Goal: Task Accomplishment & Management: Use online tool/utility

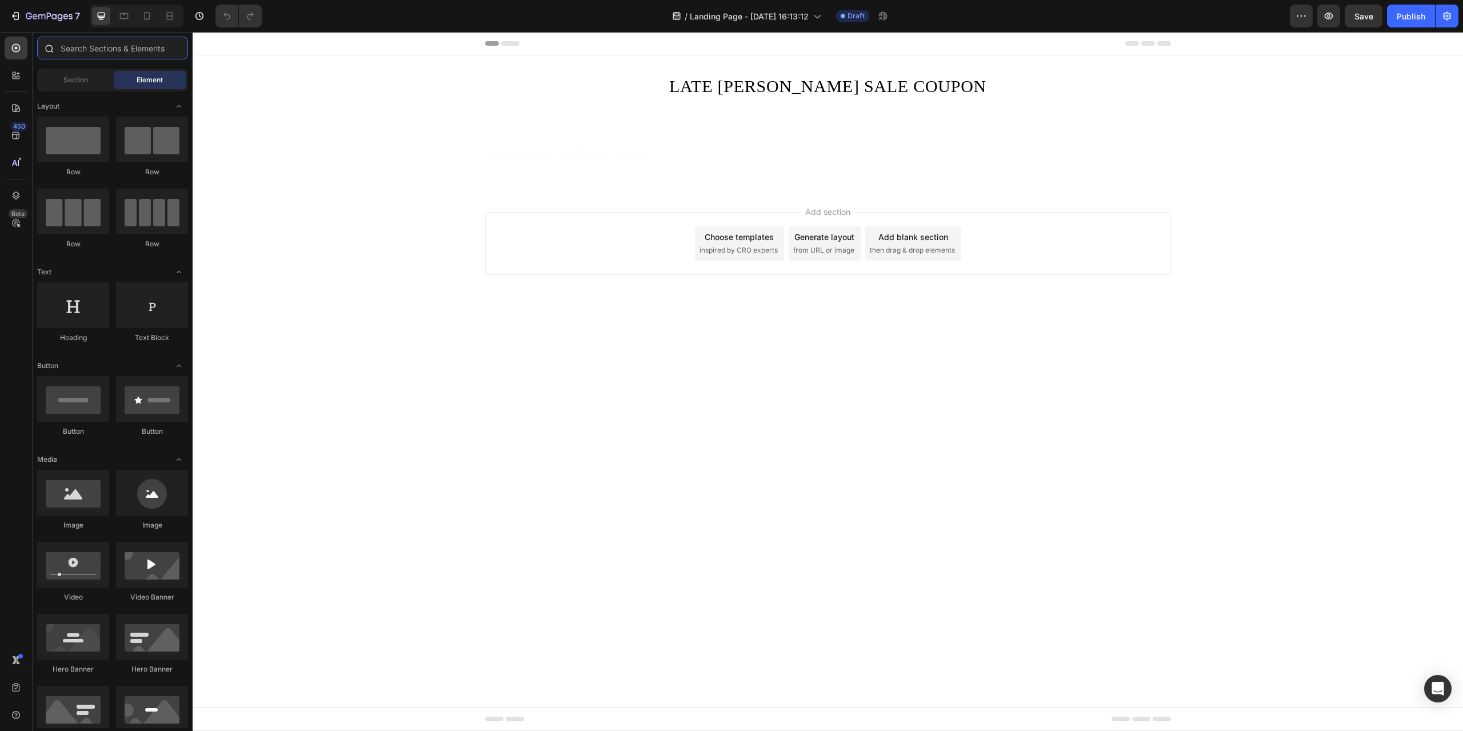
click at [125, 53] on input "text" at bounding box center [112, 48] width 151 height 23
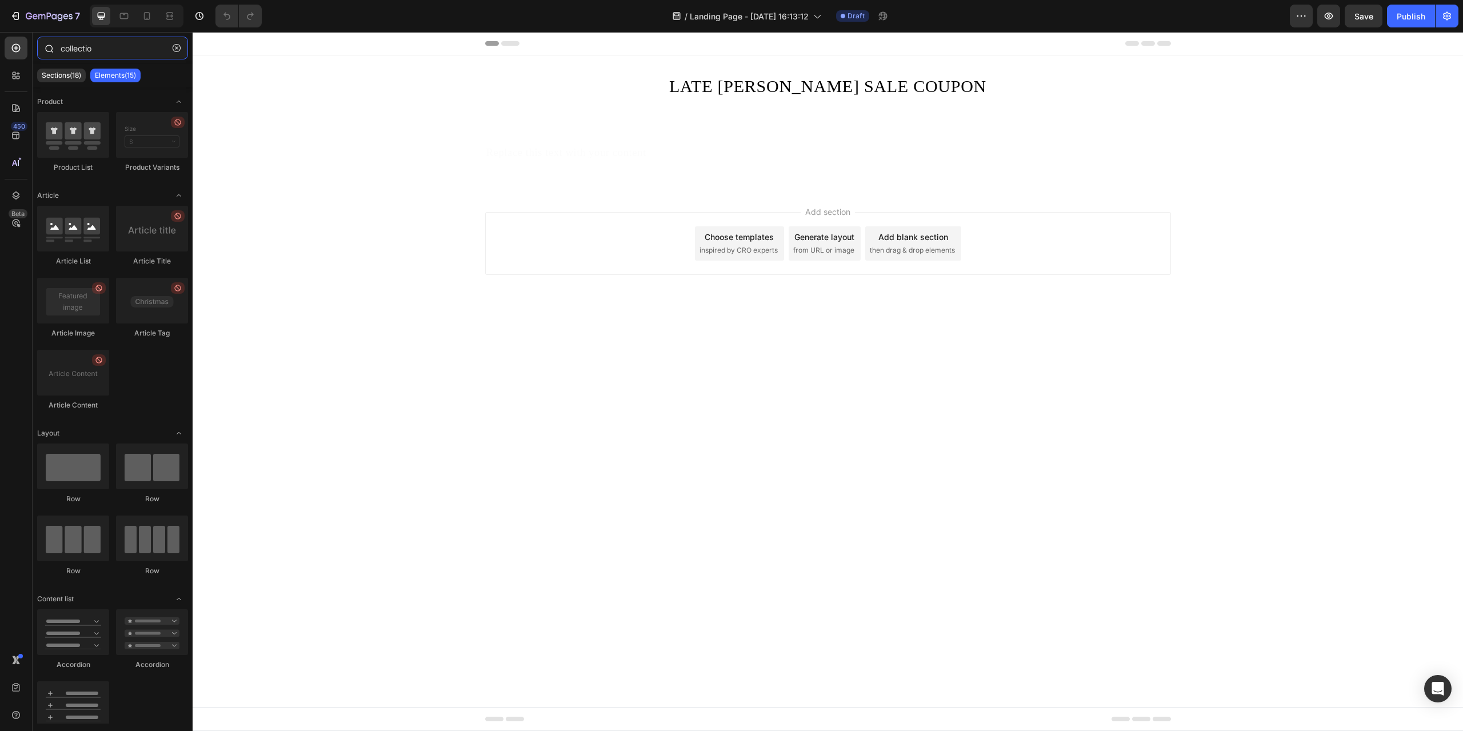
type input "collection"
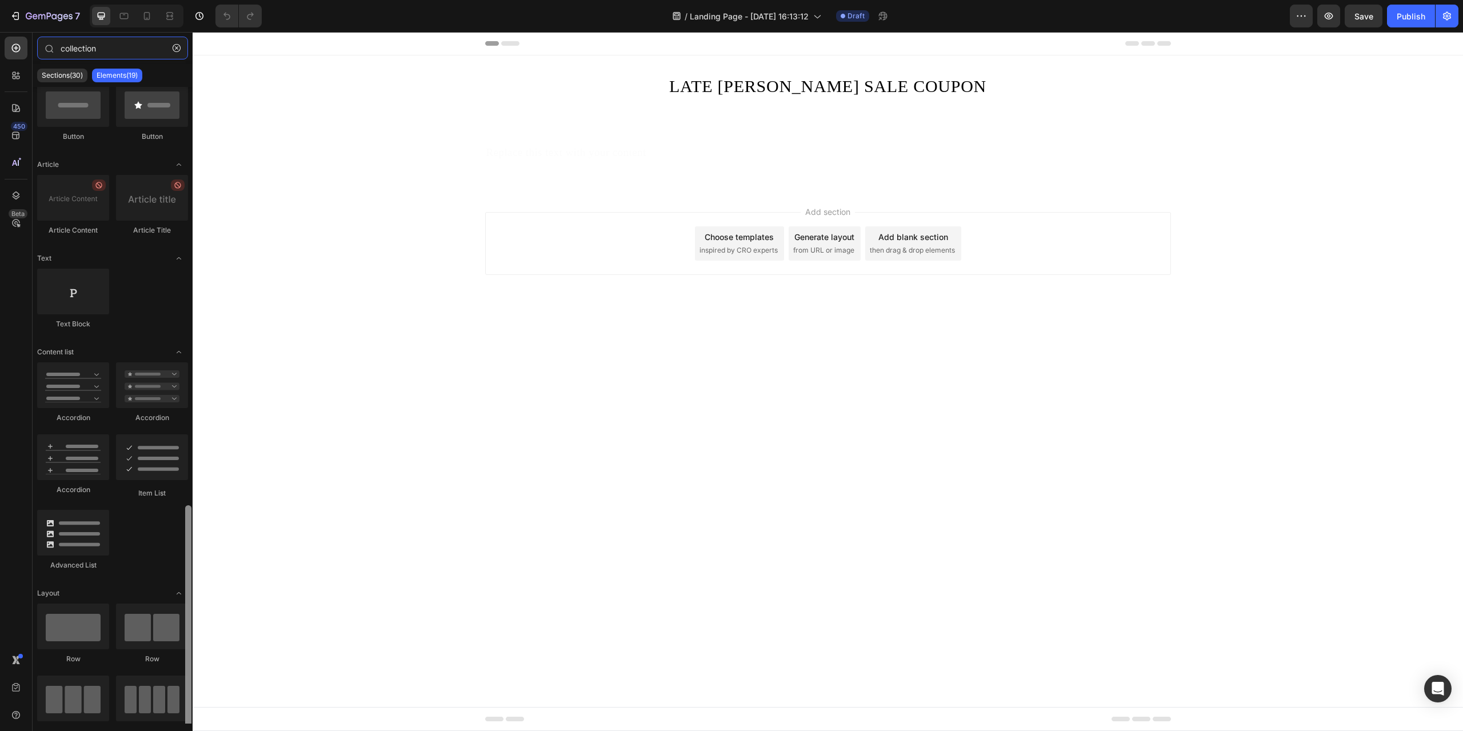
scroll to position [327, 0]
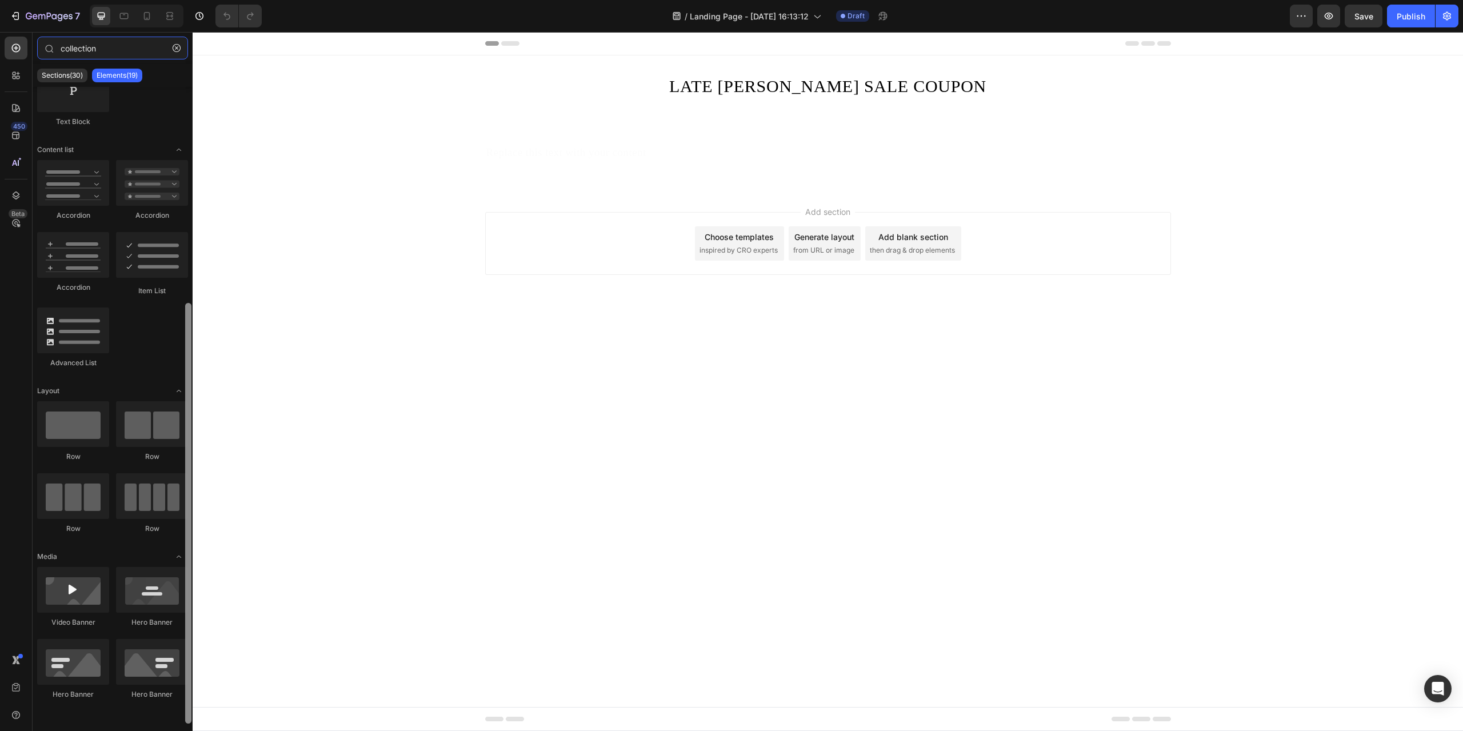
drag, startPoint x: 186, startPoint y: 434, endPoint x: 14, endPoint y: 637, distance: 266.4
click at [187, 684] on div at bounding box center [188, 513] width 6 height 421
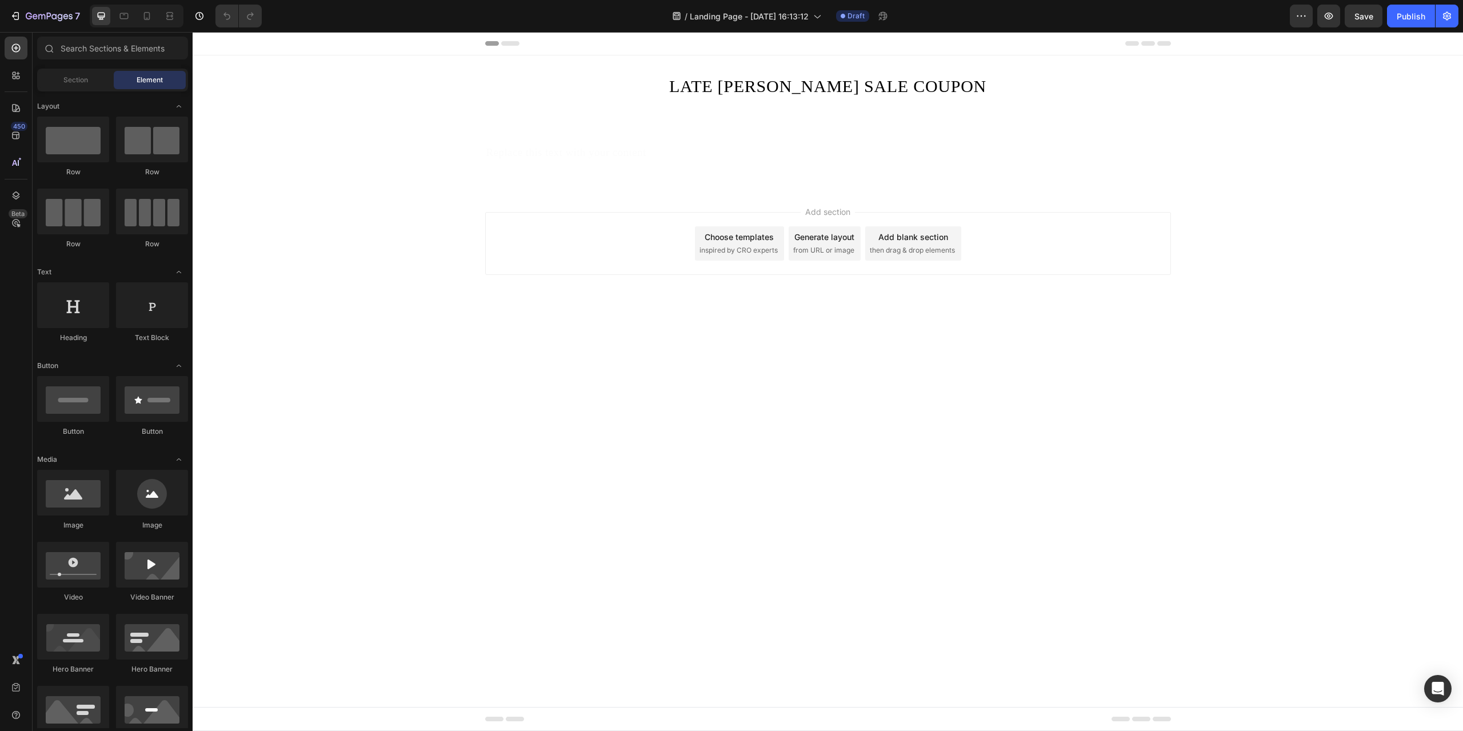
click at [754, 118] on div "LATE [PERSON_NAME] SALE COUPON Heading Row Section 1" at bounding box center [828, 90] width 1271 height 70
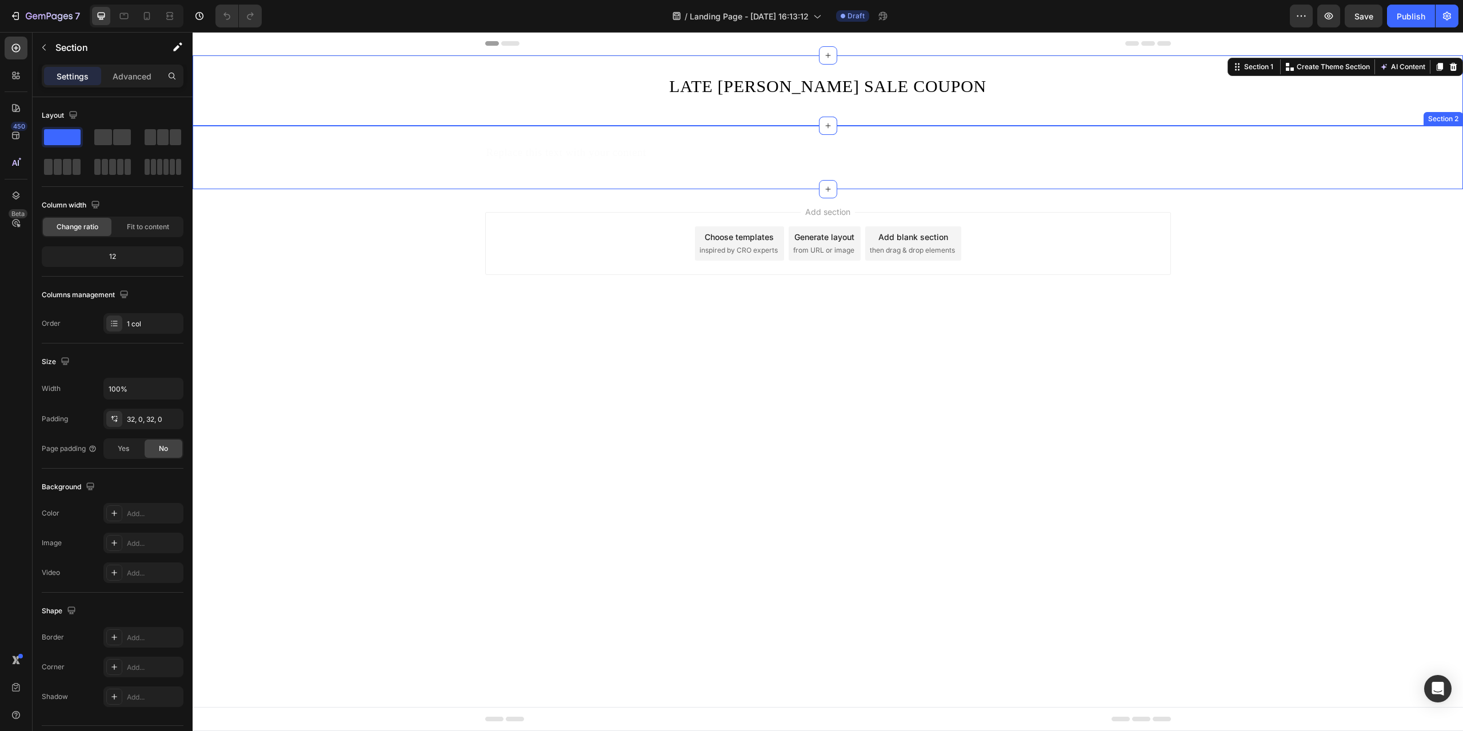
click at [778, 145] on div "Replace this text with your content" at bounding box center [828, 153] width 686 height 18
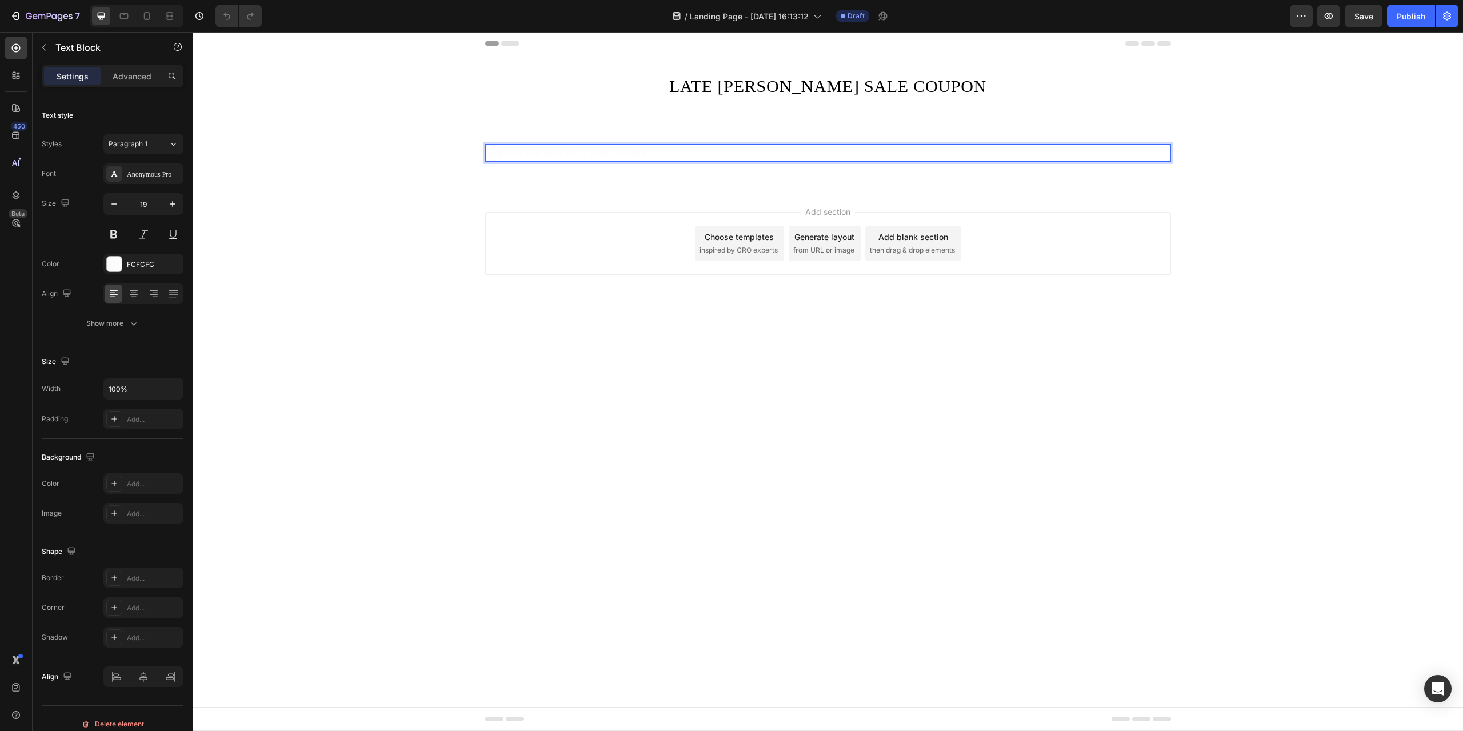
click at [782, 147] on div "Replace this text with your content" at bounding box center [828, 153] width 686 height 18
click at [612, 165] on div "Replace this text with your content Text Block 0 Row" at bounding box center [828, 157] width 1271 height 27
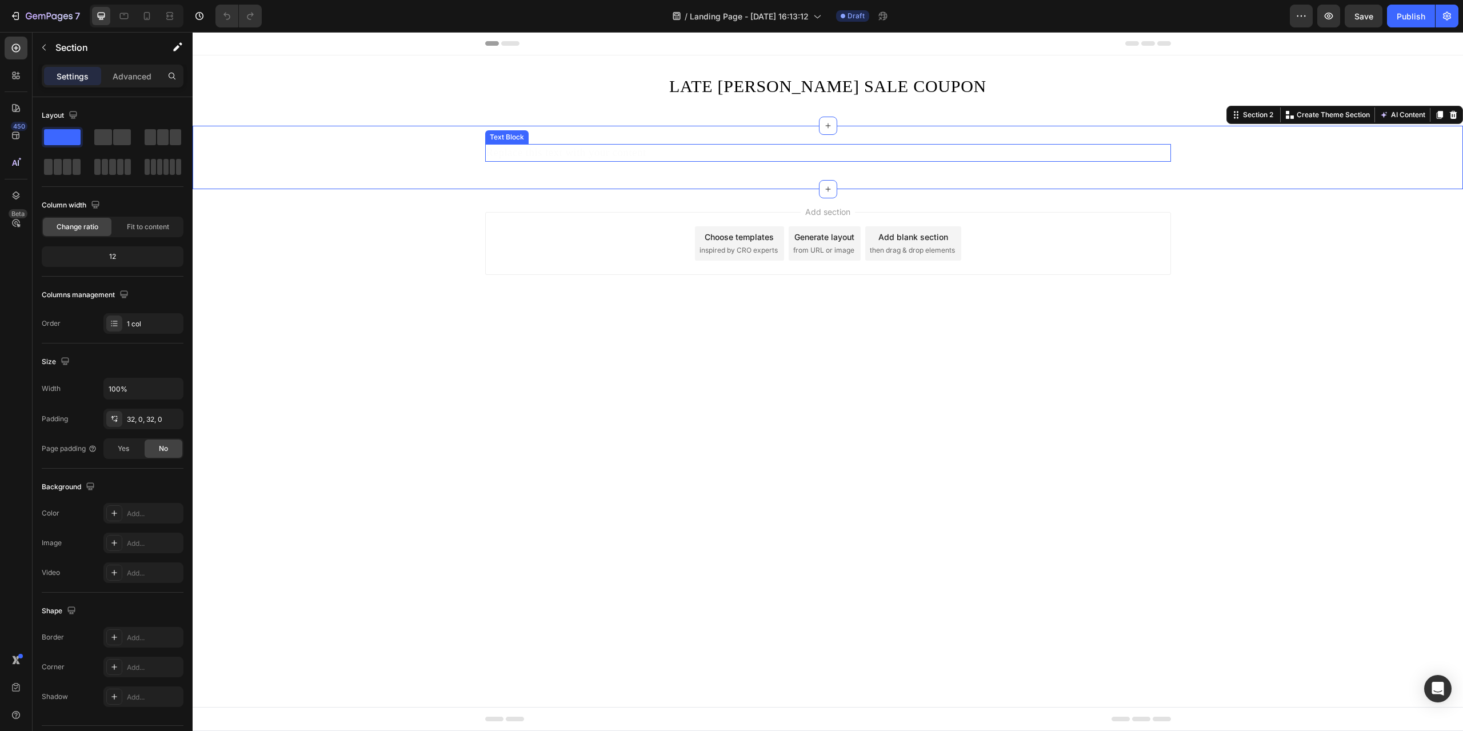
click at [622, 149] on p "Replace this text with your content" at bounding box center [828, 152] width 684 height 15
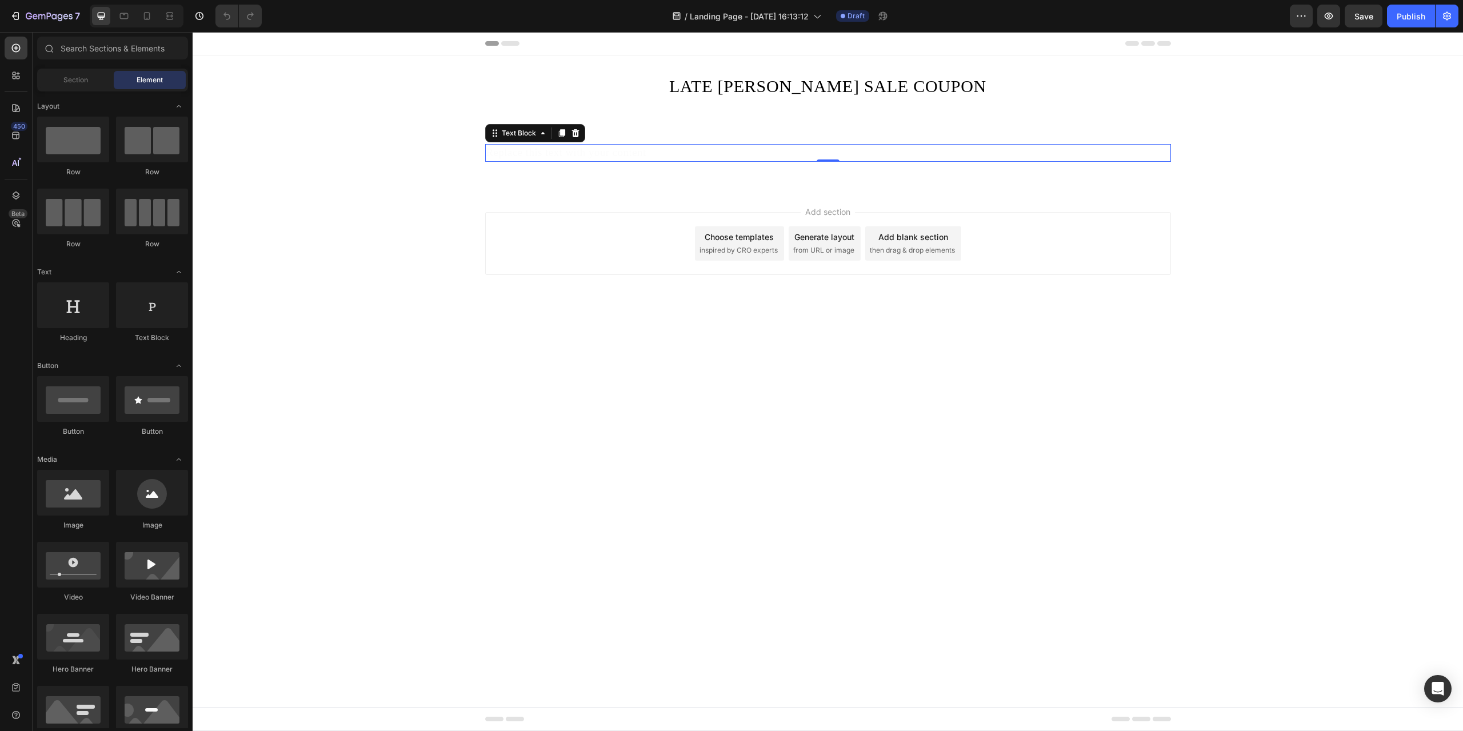
click at [1279, 246] on div "Add section Choose templates inspired by CRO experts Generate layout from URL o…" at bounding box center [828, 259] width 1271 height 141
click at [845, 145] on div "Replace this text with your content" at bounding box center [828, 153] width 686 height 18
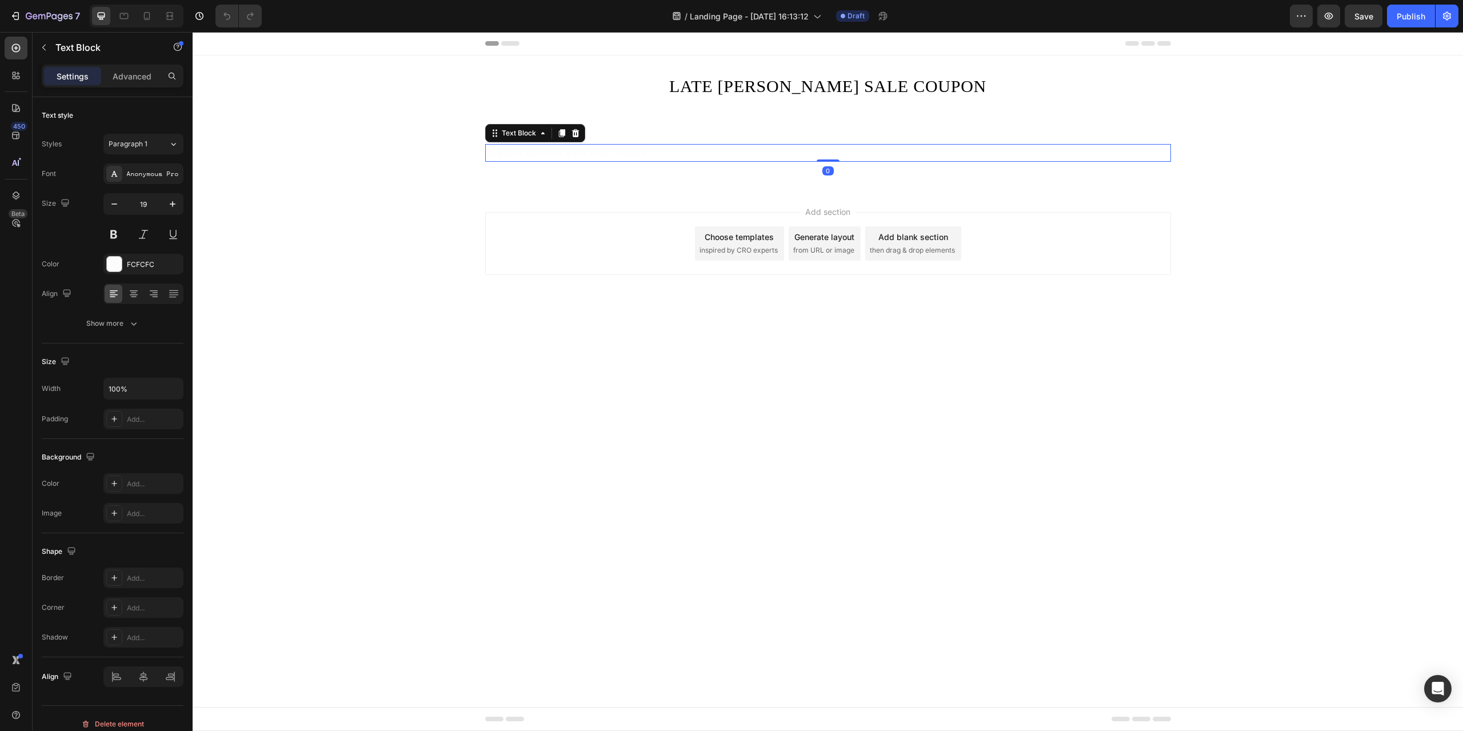
click at [836, 150] on p "Replace this text with your content" at bounding box center [828, 152] width 684 height 15
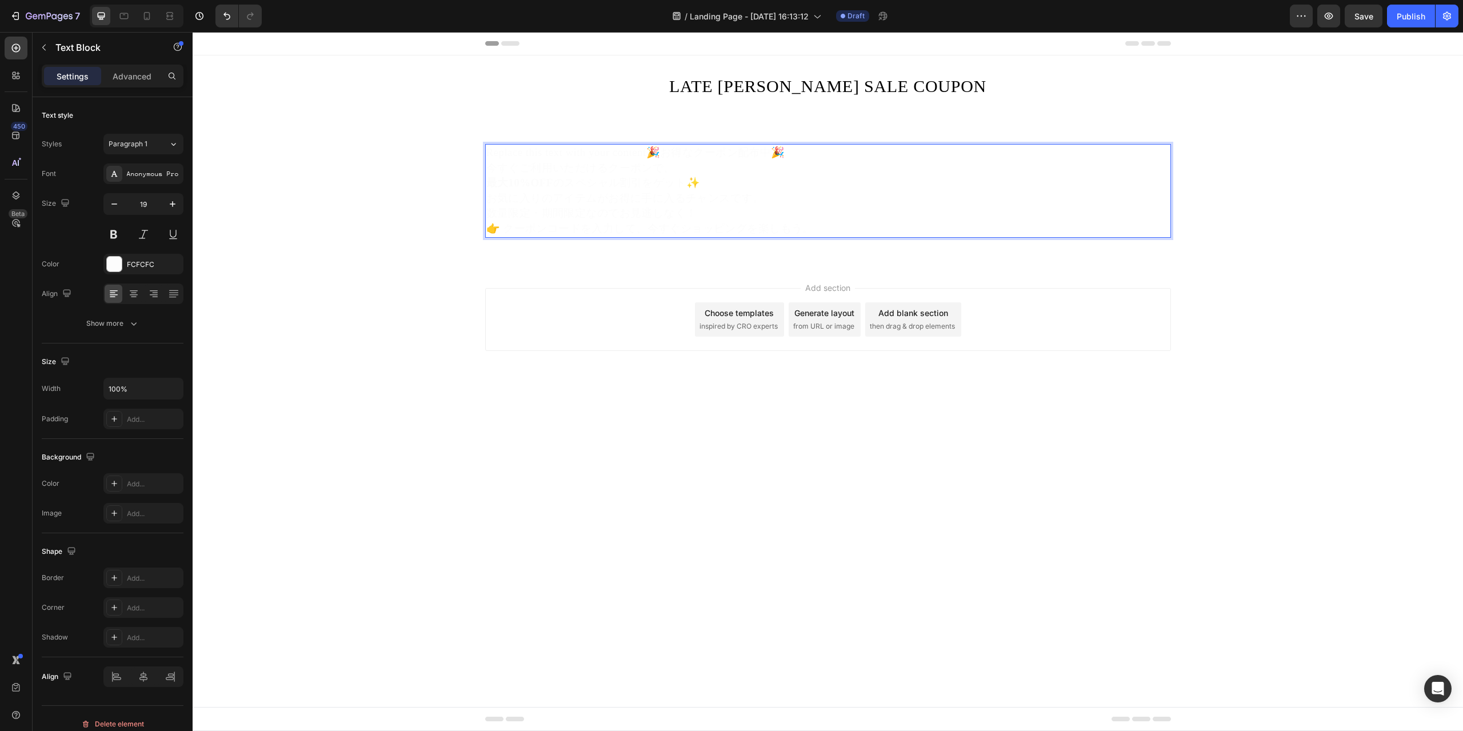
click at [787, 189] on p "今すぐご利用いただけるクーポンで、 最大10%OFF のスペシャル割引をゲット✨" at bounding box center [828, 176] width 684 height 30
click at [133, 273] on div "FCFCFC" at bounding box center [143, 264] width 80 height 21
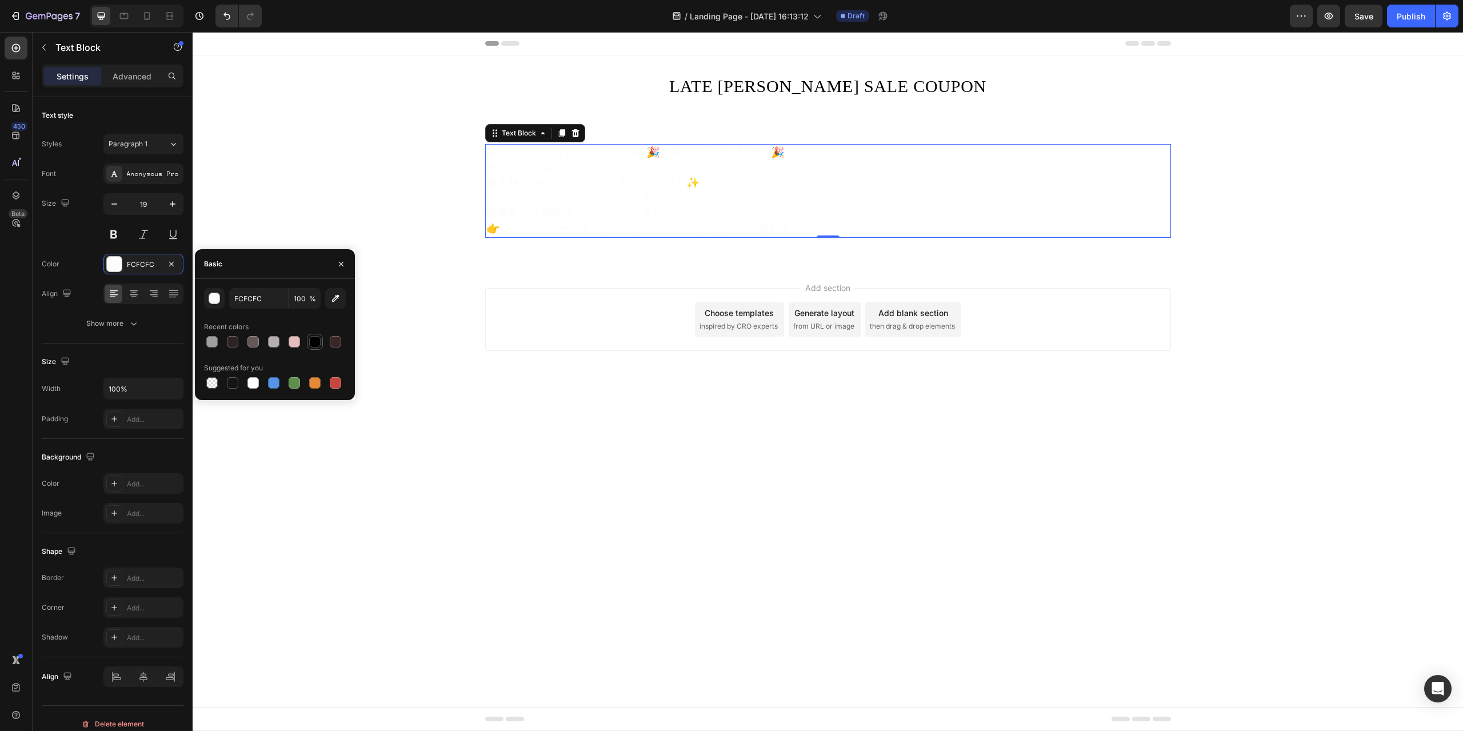
click at [315, 338] on div at bounding box center [314, 341] width 11 height 11
type input "000000"
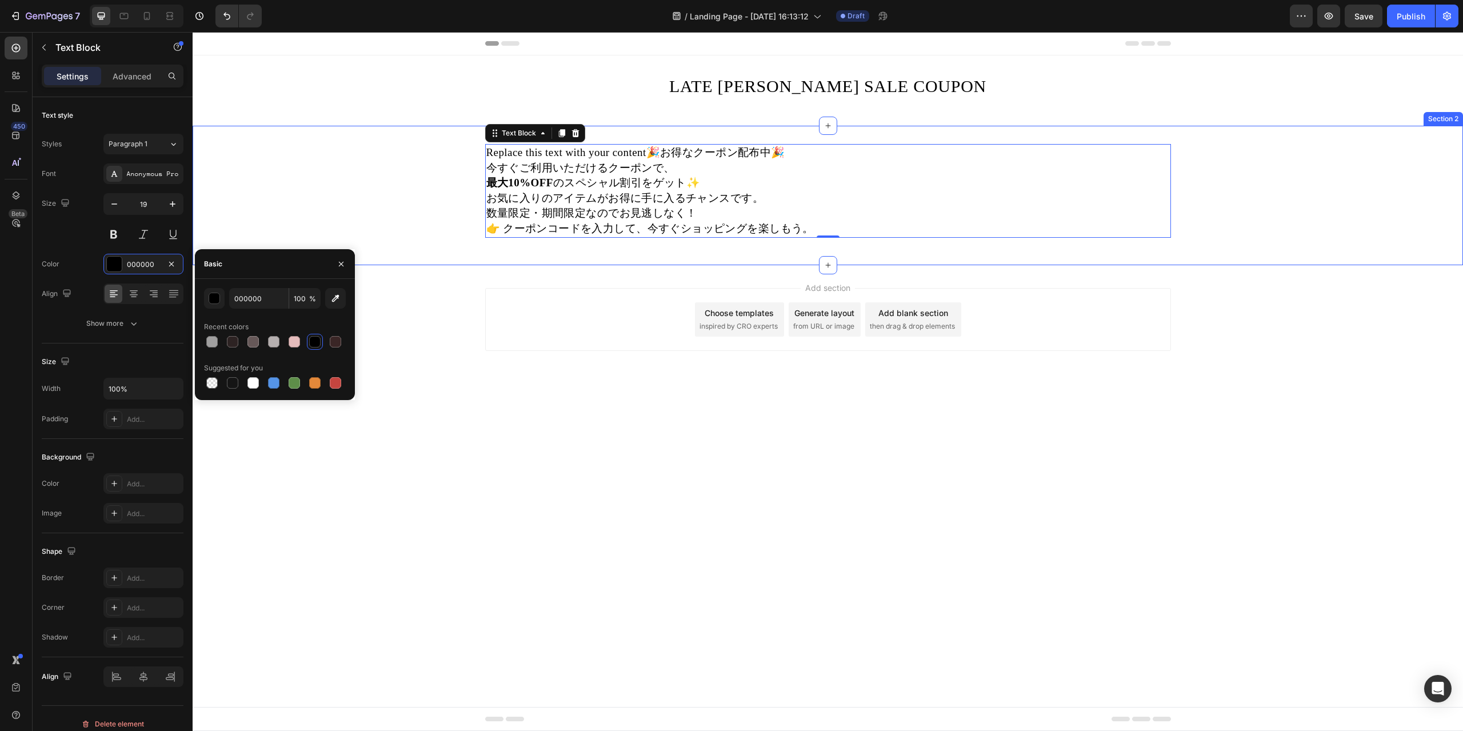
click at [449, 136] on div "Replace this text with your content🎉お得なクーポン配布中🎉 今すぐご利用いただけるクーポンで、 最大10%OFF のスペシ…" at bounding box center [828, 195] width 1271 height 139
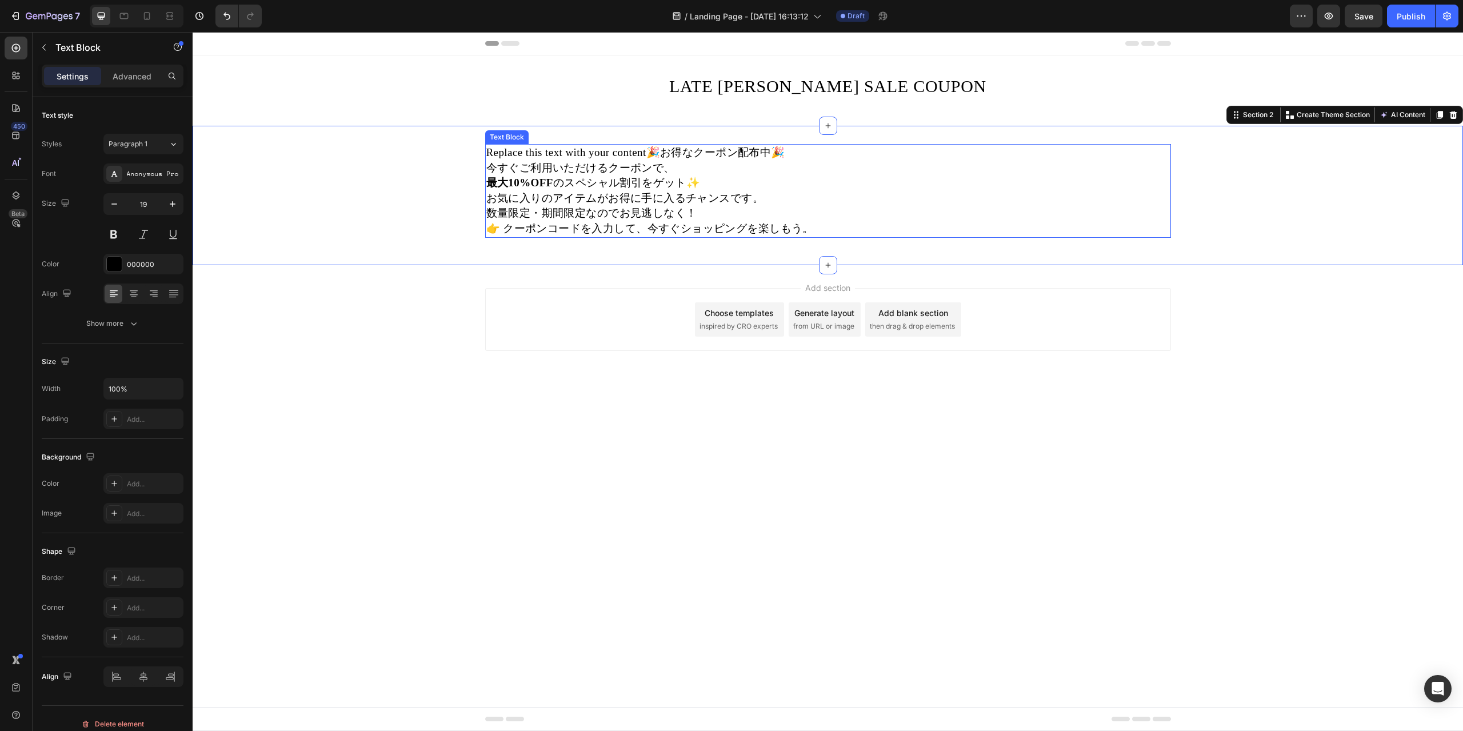
click at [827, 212] on p "お気に入りのアイテムがお得に手に入るチャンスです。 数量限定・期間限定なのでお見逃しなく！" at bounding box center [828, 206] width 684 height 30
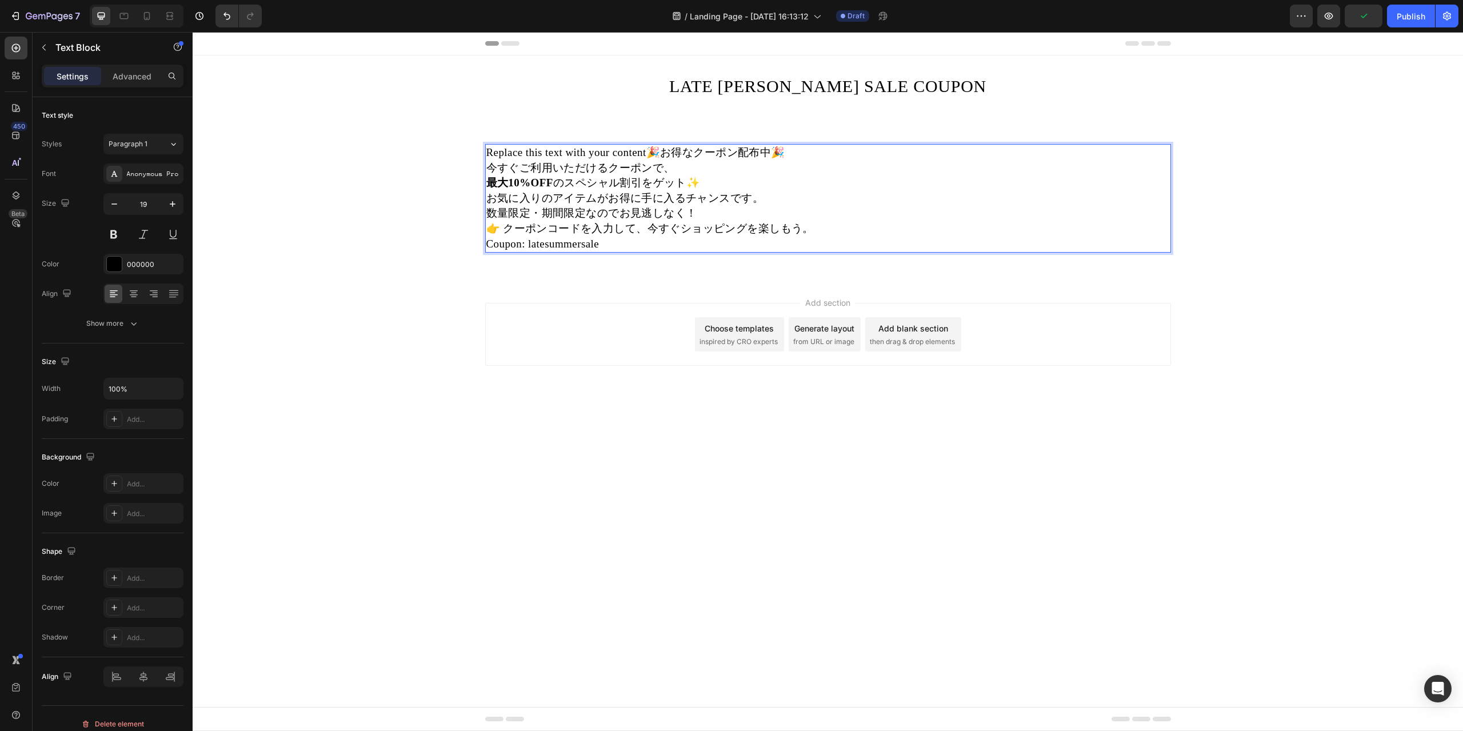
click at [796, 225] on p "👉 クーポンコードを入力して、今すぐショッピングを楽しもう。" at bounding box center [828, 228] width 684 height 15
click at [828, 218] on p "お気に入りのアイテムがお得に手に入るチャンスです。 数量限定・期間限定なのでお見逃しなく！" at bounding box center [828, 206] width 684 height 30
click at [660, 238] on p "Coupon: latesummersale" at bounding box center [828, 244] width 684 height 15
click at [721, 194] on p "お気に入りのアイテムがお得に手に入るチャンスです。 数量限定・期間限定なのでお見逃しなく！" at bounding box center [828, 206] width 684 height 30
click at [1407, 15] on div "Publish" at bounding box center [1411, 16] width 29 height 12
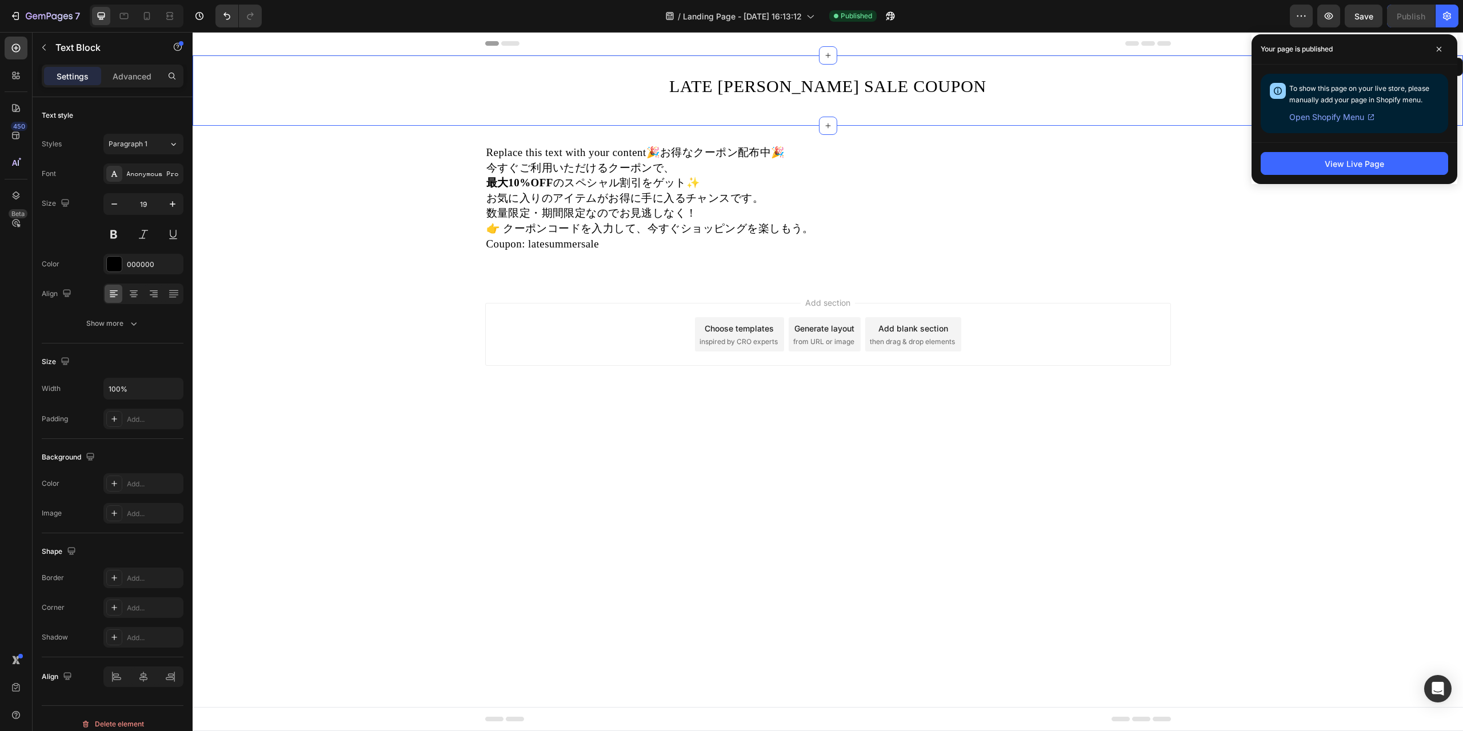
click at [870, 117] on div "LATE SAMMUER SALE COUPON Heading Row Section 1" at bounding box center [828, 90] width 1271 height 70
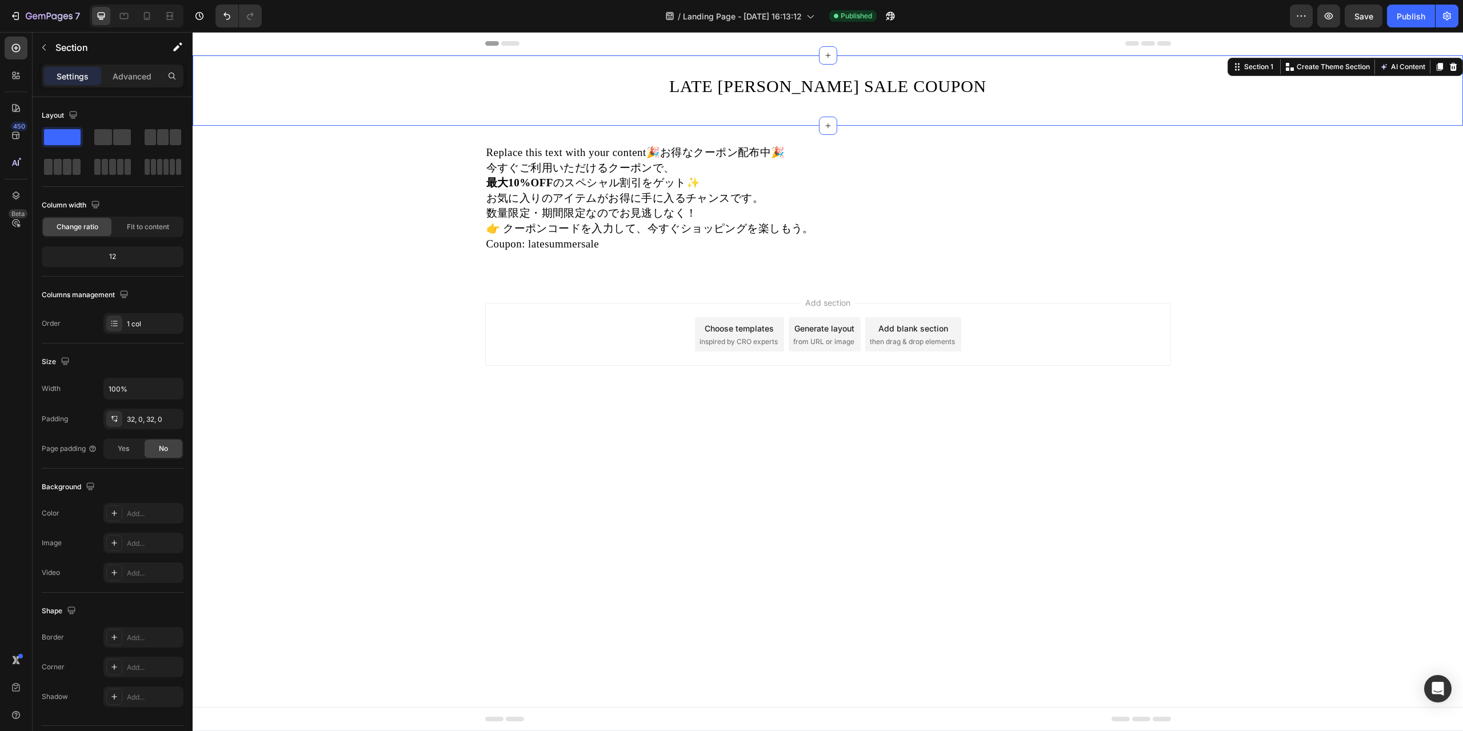
click at [325, 168] on div "Replace this text with your content🎉お得なクーポン配布中🎉 今すぐご利用いただけるクーポンで、 最大10%OFF のスペシ…" at bounding box center [828, 203] width 1271 height 118
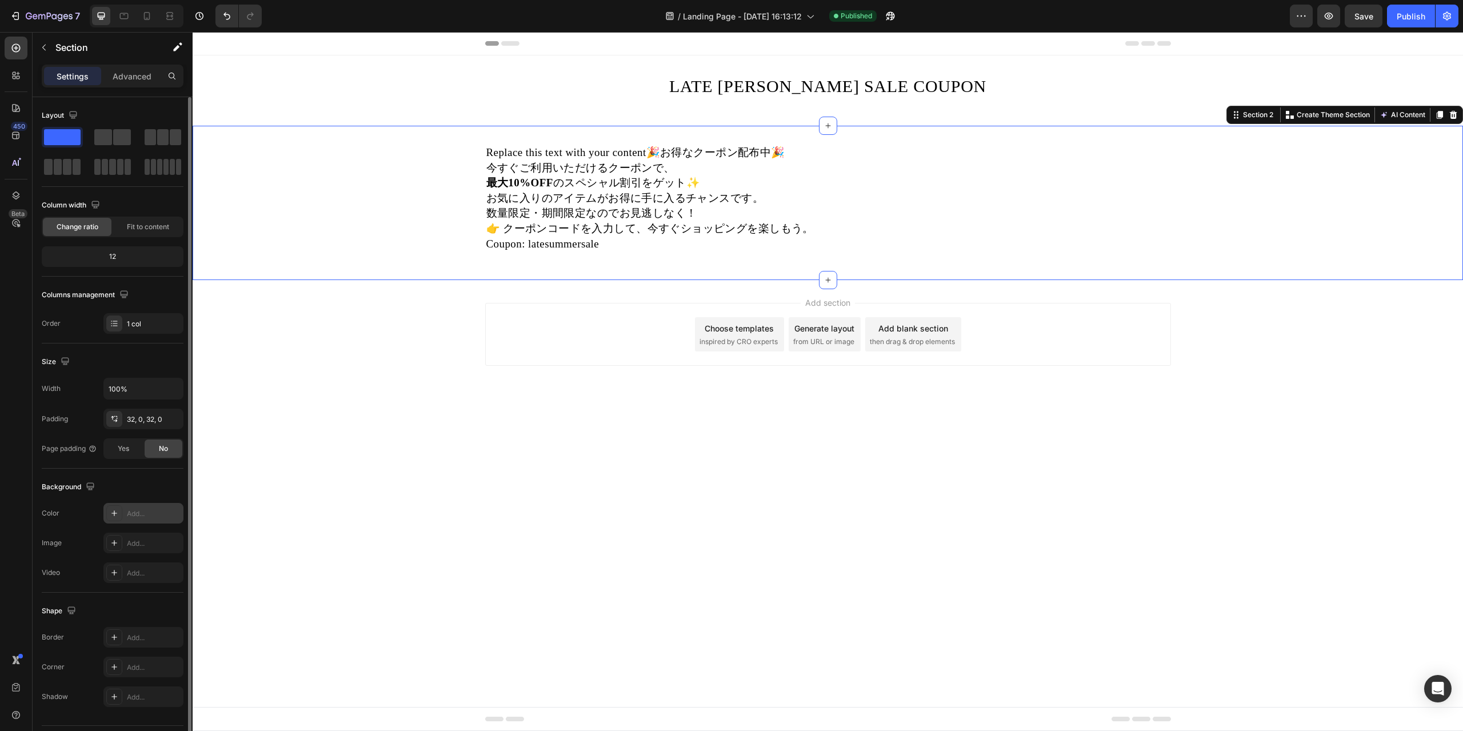
click at [140, 524] on div "The changes might be hidden by the video. Color Add... Image Add... Video Add..." at bounding box center [113, 543] width 142 height 80
click at [141, 520] on div "Add..." at bounding box center [143, 513] width 80 height 21
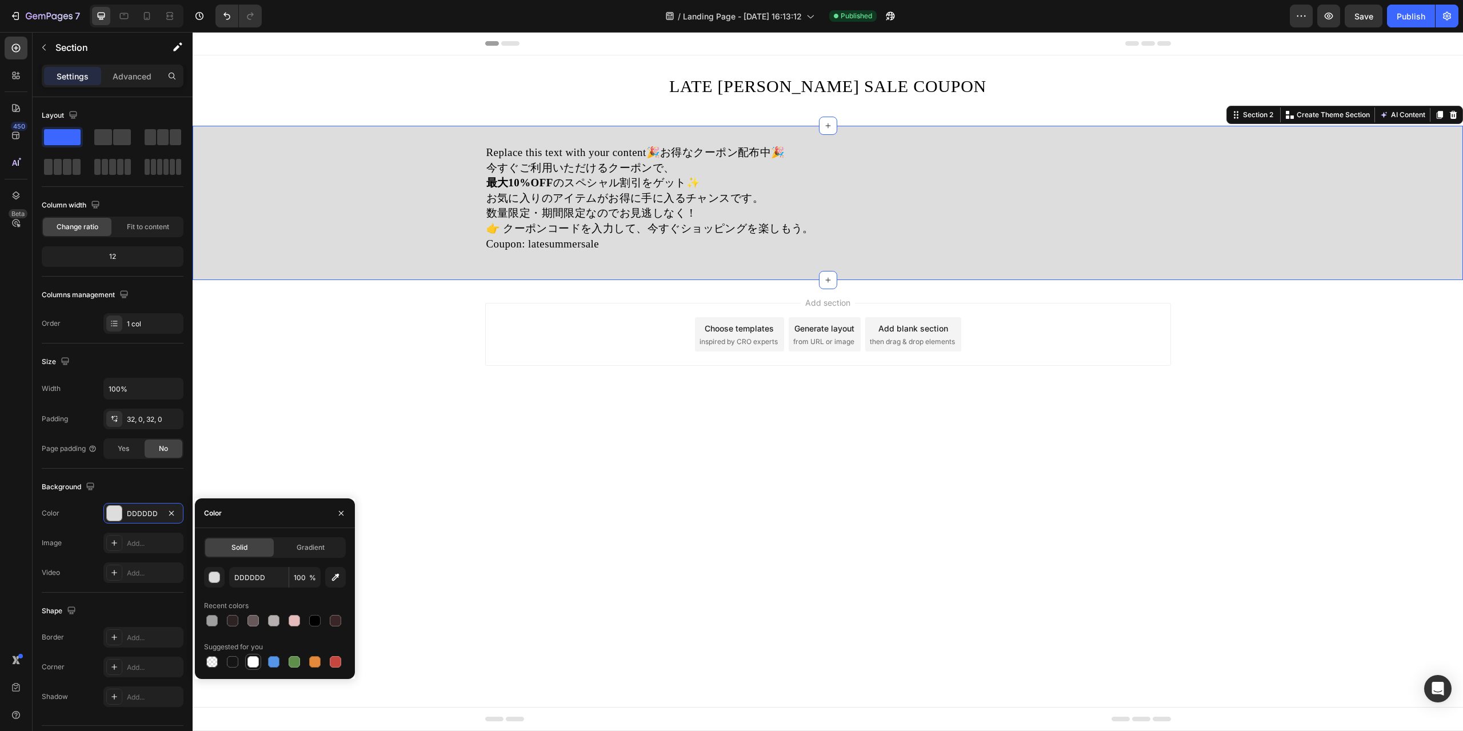
click at [259, 660] on div at bounding box center [253, 662] width 14 height 14
type input "FFFFFF"
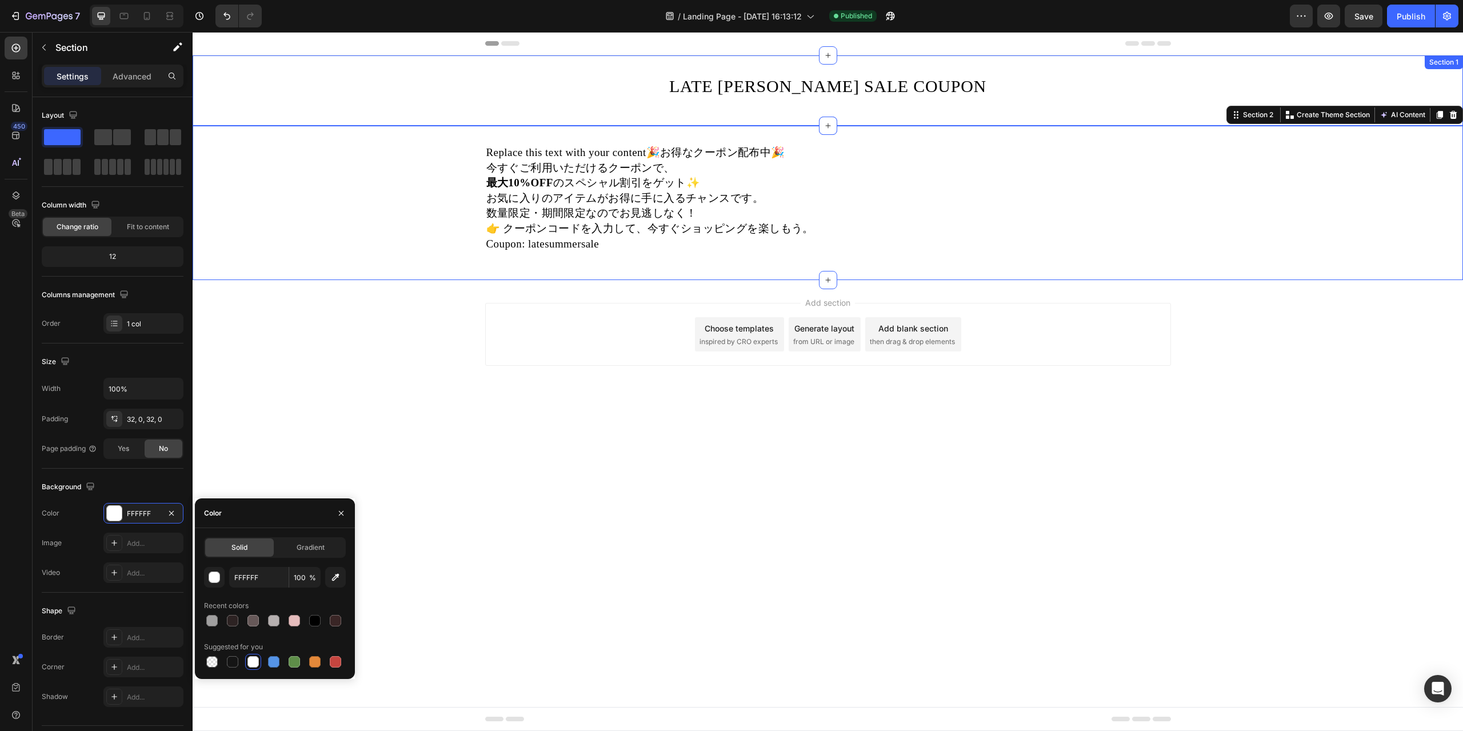
click at [357, 104] on div "LATE SAMMUER SALE COUPON Heading Row" at bounding box center [828, 91] width 1271 height 34
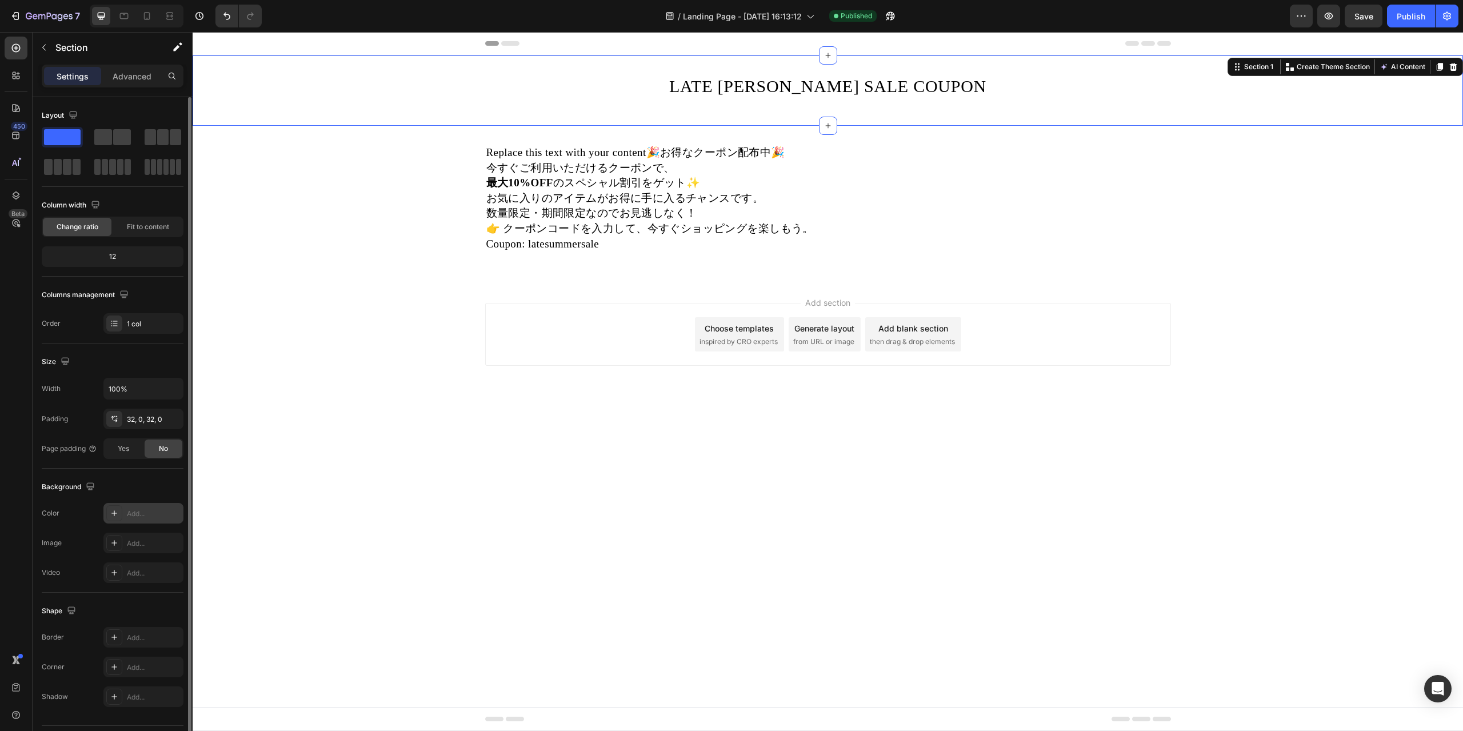
click at [138, 509] on div "Add..." at bounding box center [154, 514] width 54 height 10
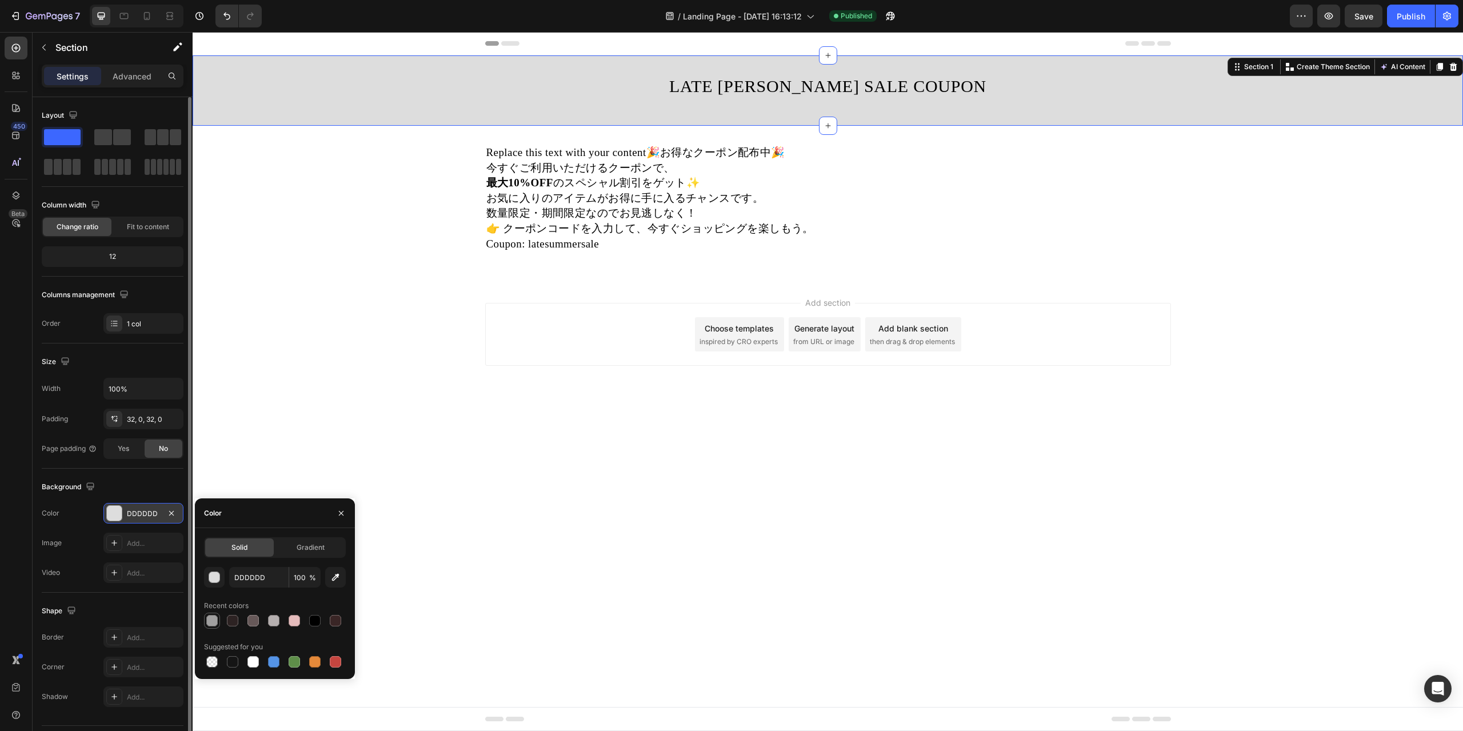
click at [214, 622] on div at bounding box center [211, 620] width 11 height 11
type input "A09F9F"
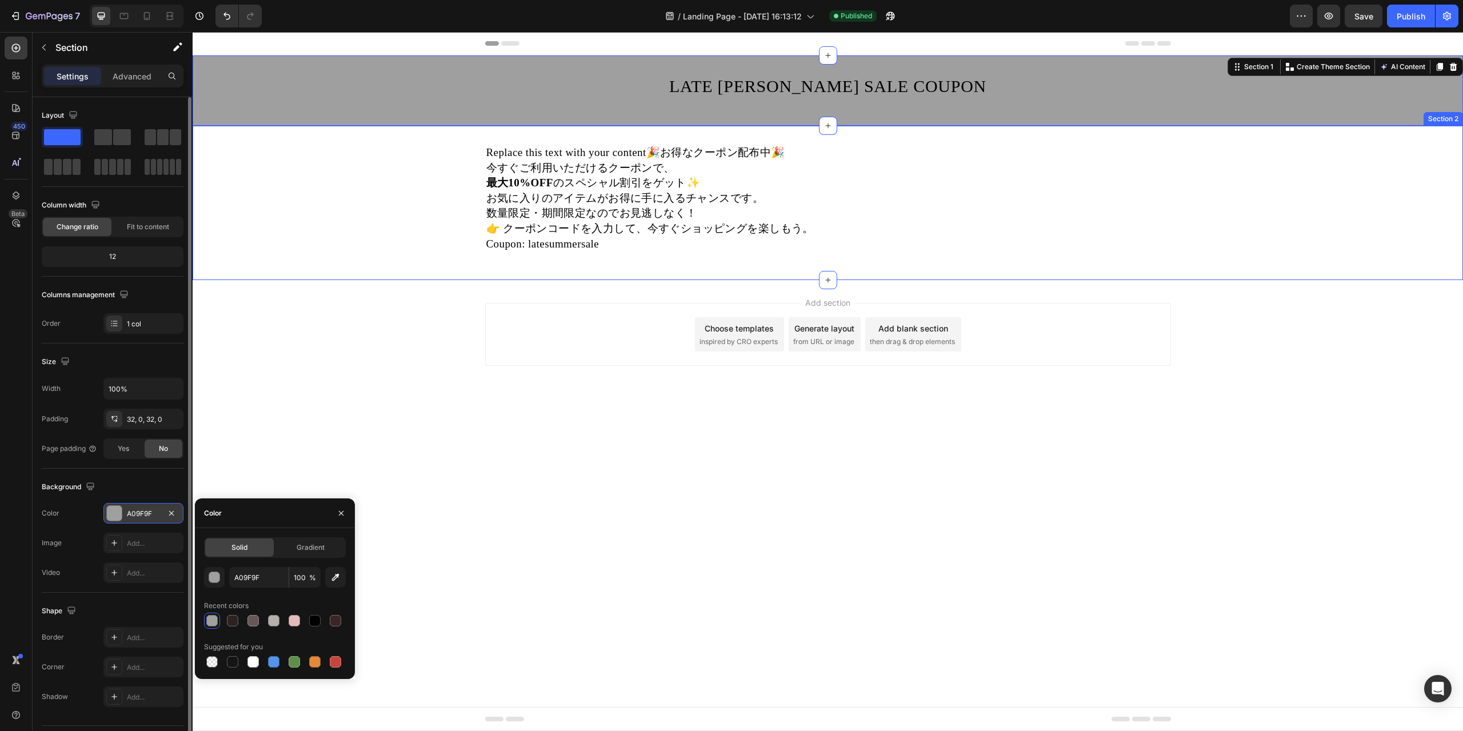
click at [344, 237] on div "Replace this text with your content🎉お得なクーポン配布中🎉 今すぐご利用いただけるクーポンで、 最大10%OFF のスペシ…" at bounding box center [828, 203] width 1271 height 118
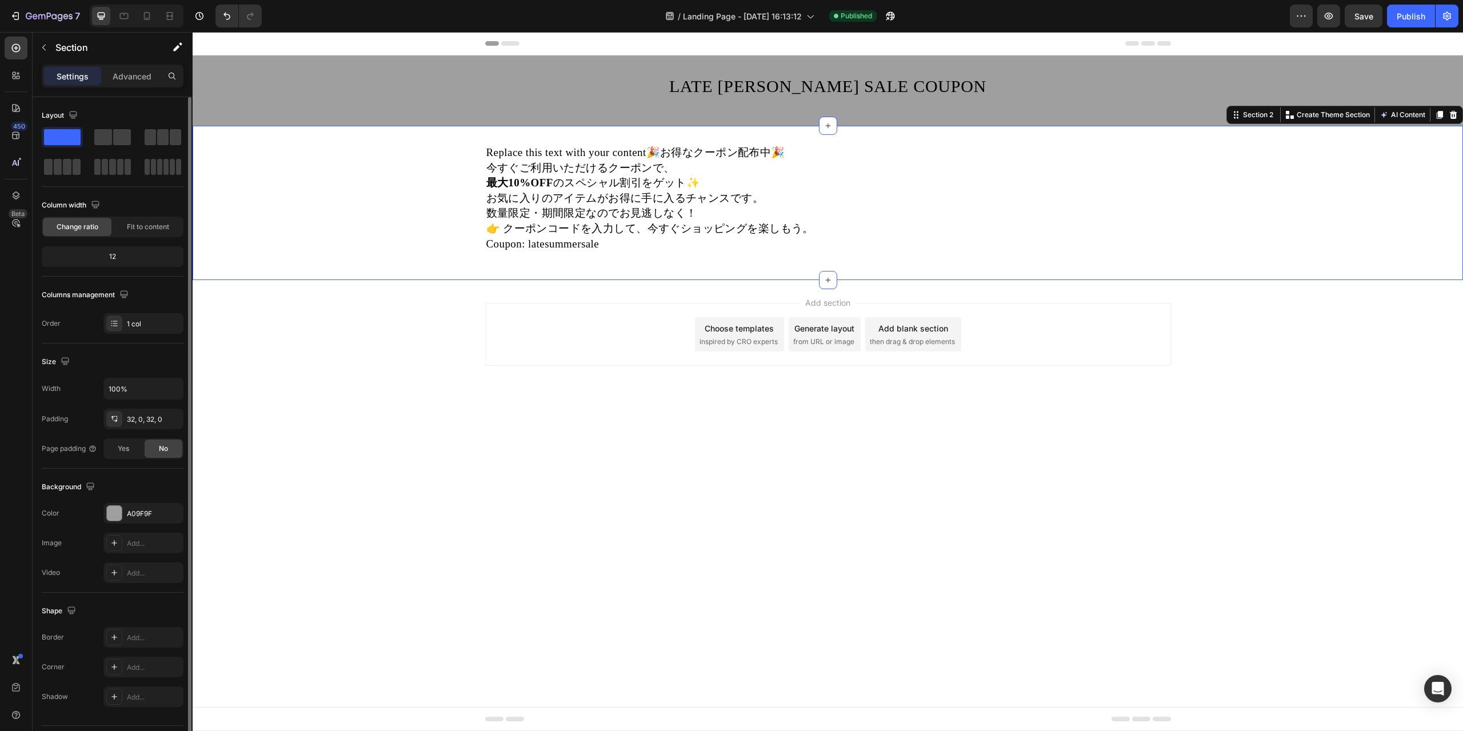
click at [417, 99] on div "LATE SAMMUER SALE COUPON Heading Row" at bounding box center [828, 91] width 1271 height 34
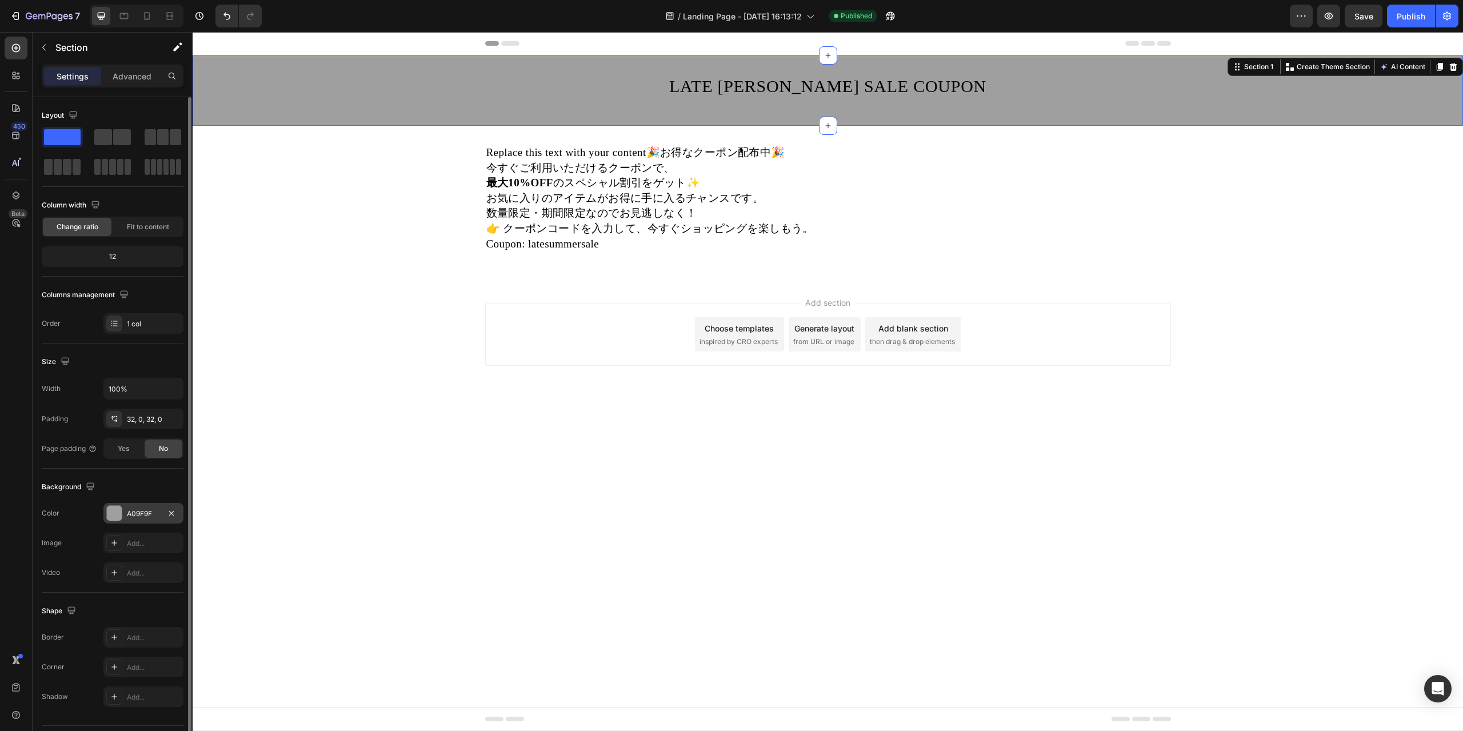
click at [129, 513] on div "A09F9F" at bounding box center [143, 514] width 33 height 10
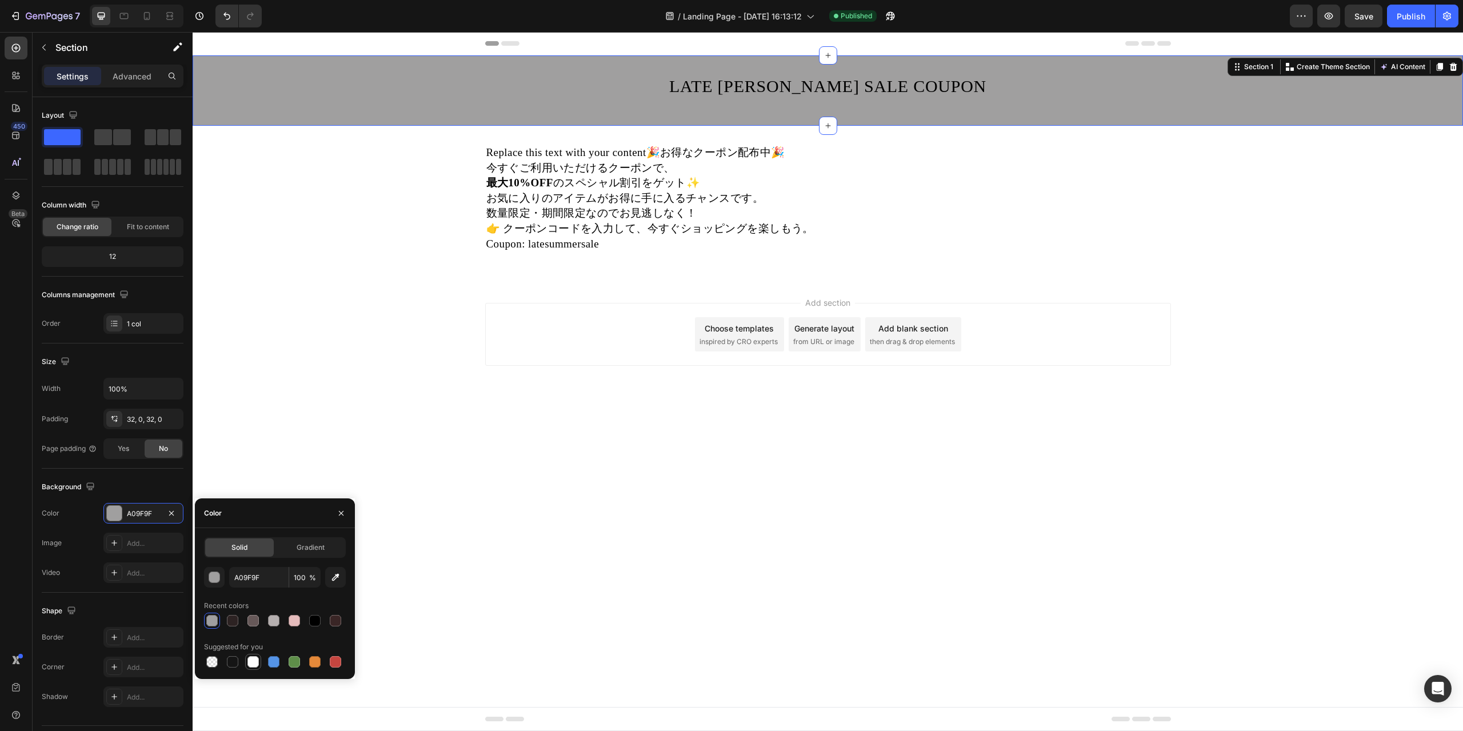
click at [251, 664] on div at bounding box center [252, 661] width 11 height 11
type input "FFFFFF"
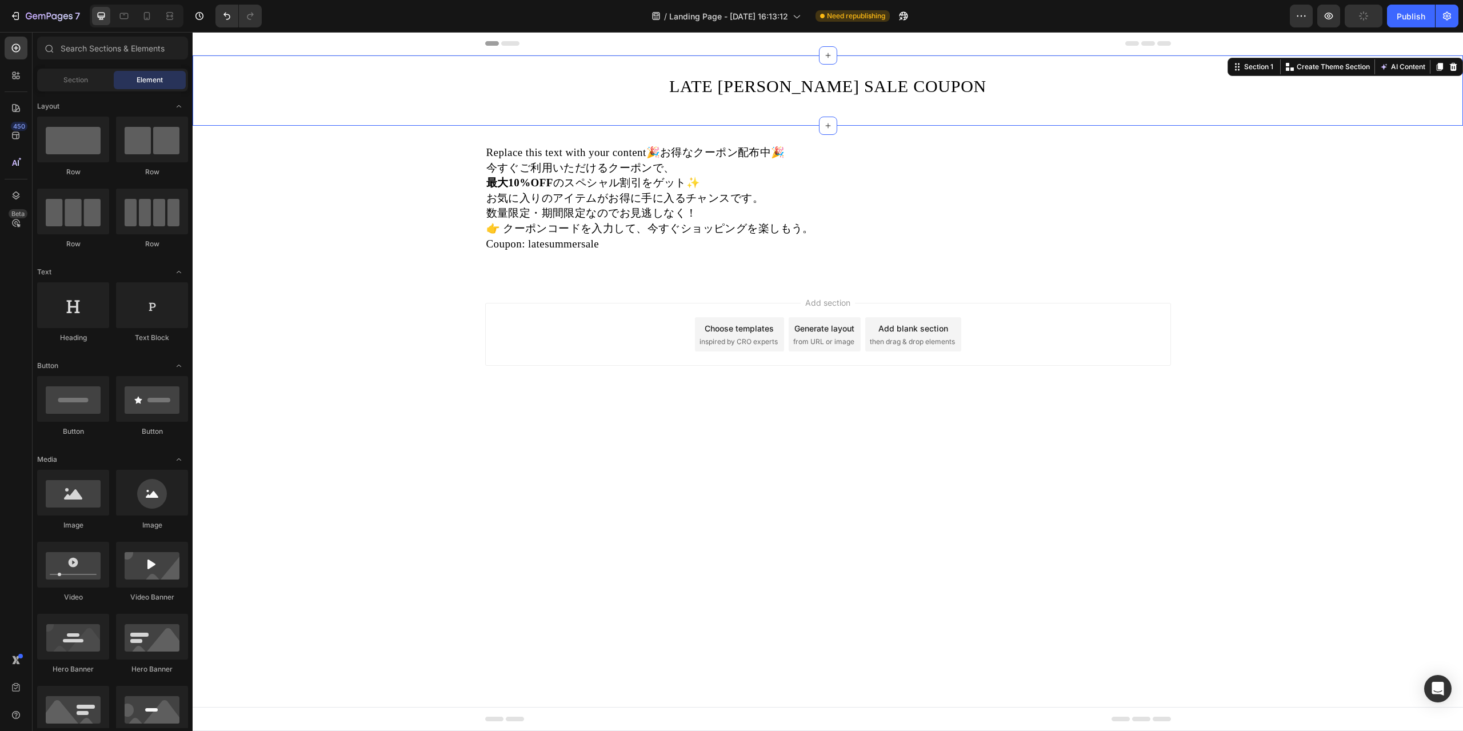
click at [395, 334] on div "Add section Choose templates inspired by CRO experts Generate layout from URL o…" at bounding box center [828, 350] width 1271 height 141
click at [1400, 9] on button "Publish" at bounding box center [1411, 16] width 48 height 23
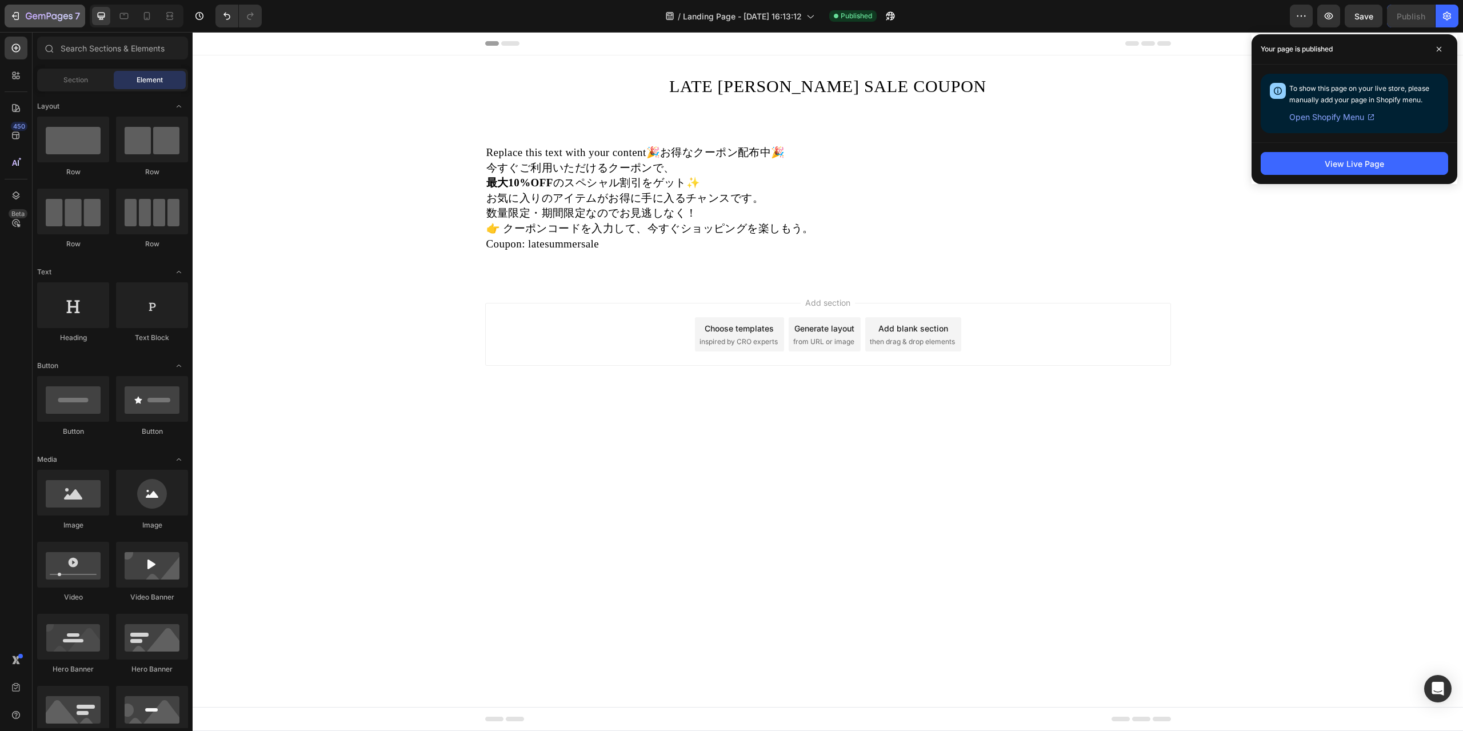
click at [26, 19] on icon "button" at bounding box center [49, 17] width 47 height 10
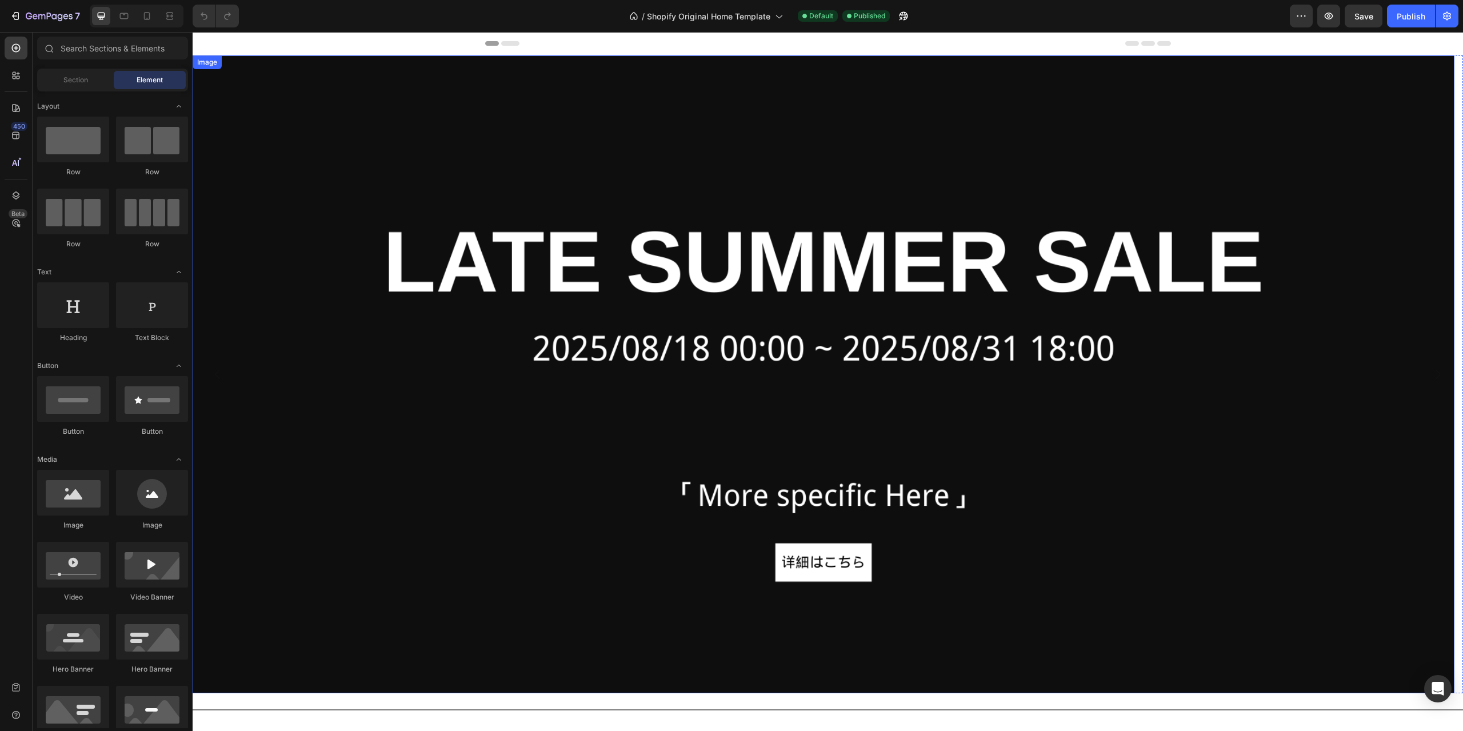
click at [1329, 285] on img at bounding box center [824, 374] width 1262 height 638
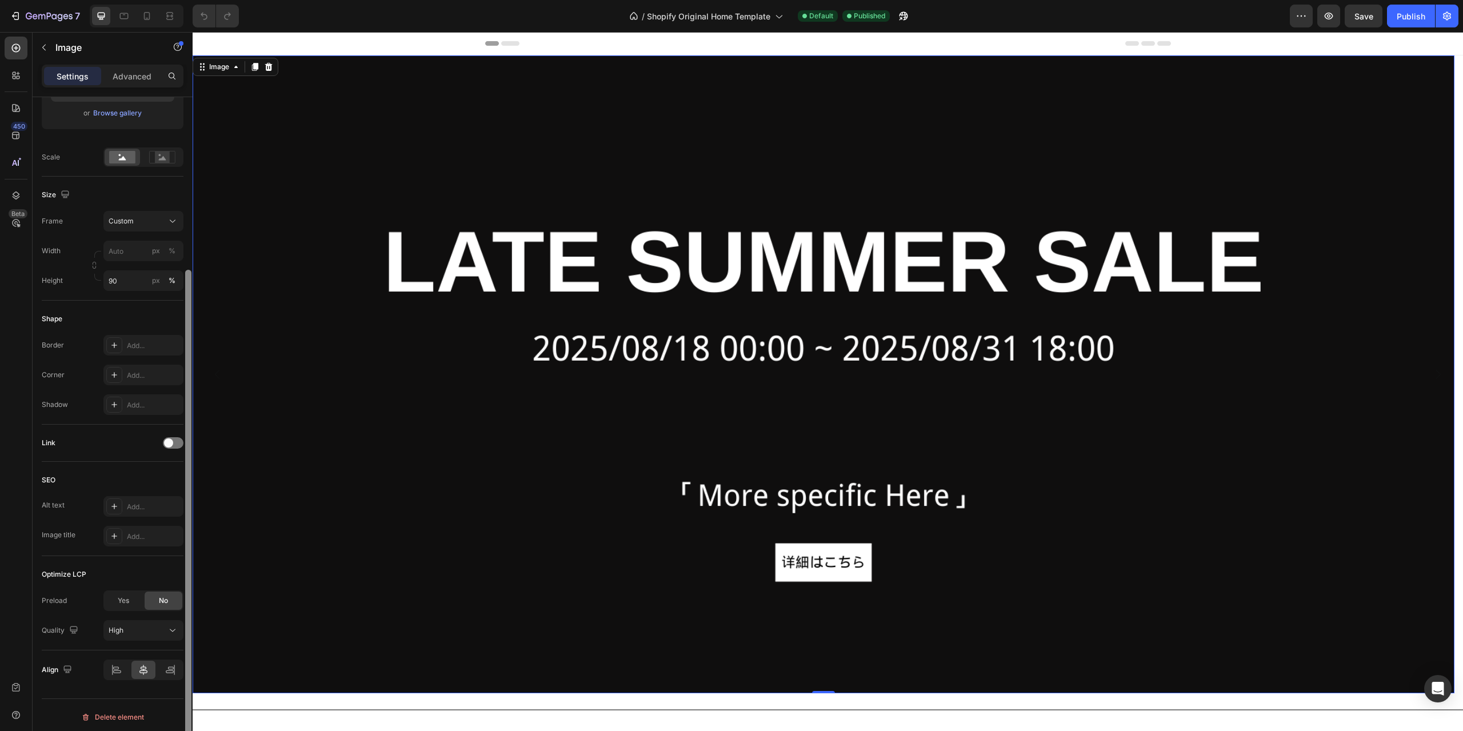
scroll to position [225, 0]
drag, startPoint x: 187, startPoint y: 385, endPoint x: 171, endPoint y: 560, distance: 175.6
click at [171, 560] on div "Style Rectangle Source Upload Image [URL][DOMAIN_NAME] or Browse gallery Scale …" at bounding box center [113, 430] width 160 height 666
click at [122, 590] on div "Yes" at bounding box center [124, 597] width 38 height 18
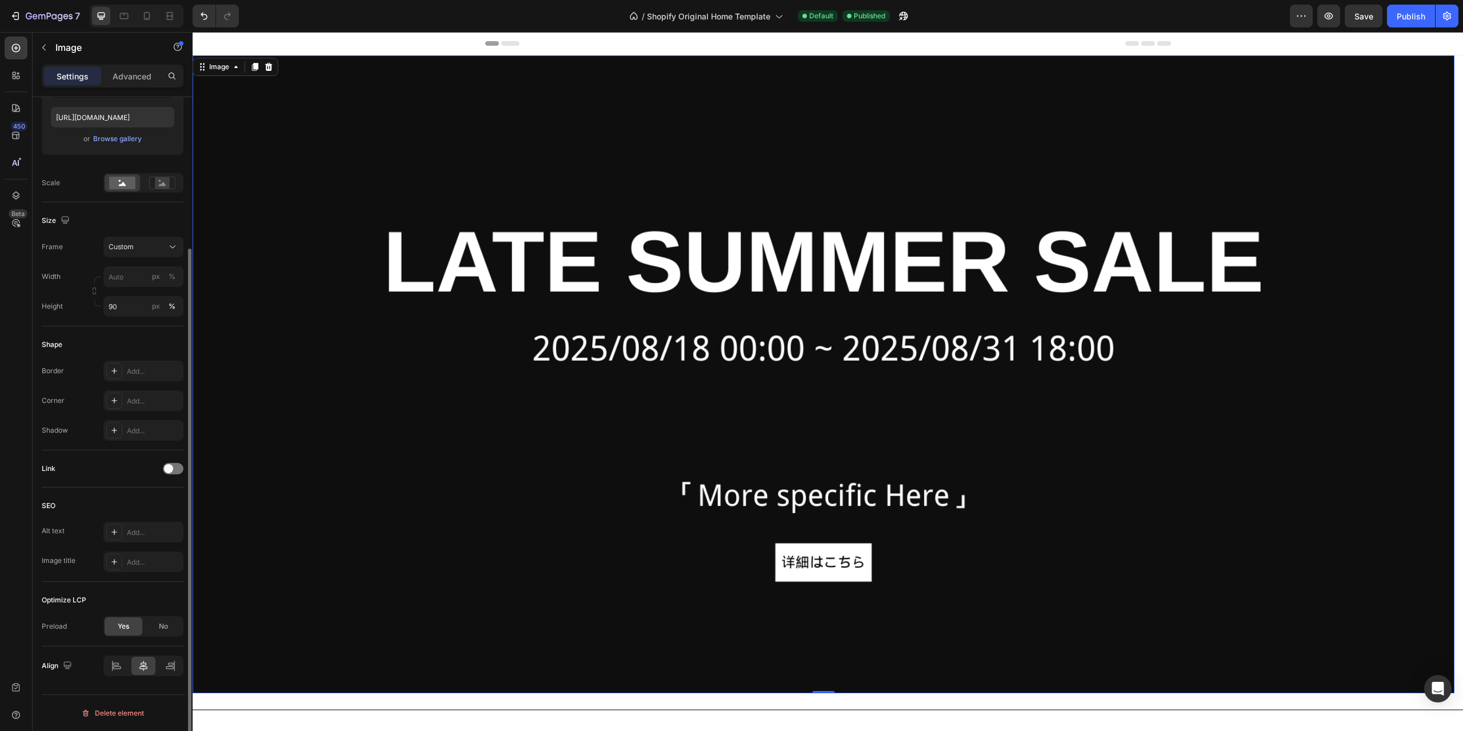
scroll to position [195, 0]
drag, startPoint x: 185, startPoint y: 556, endPoint x: 185, endPoint y: 569, distance: 13.1
click at [185, 569] on div at bounding box center [188, 430] width 9 height 666
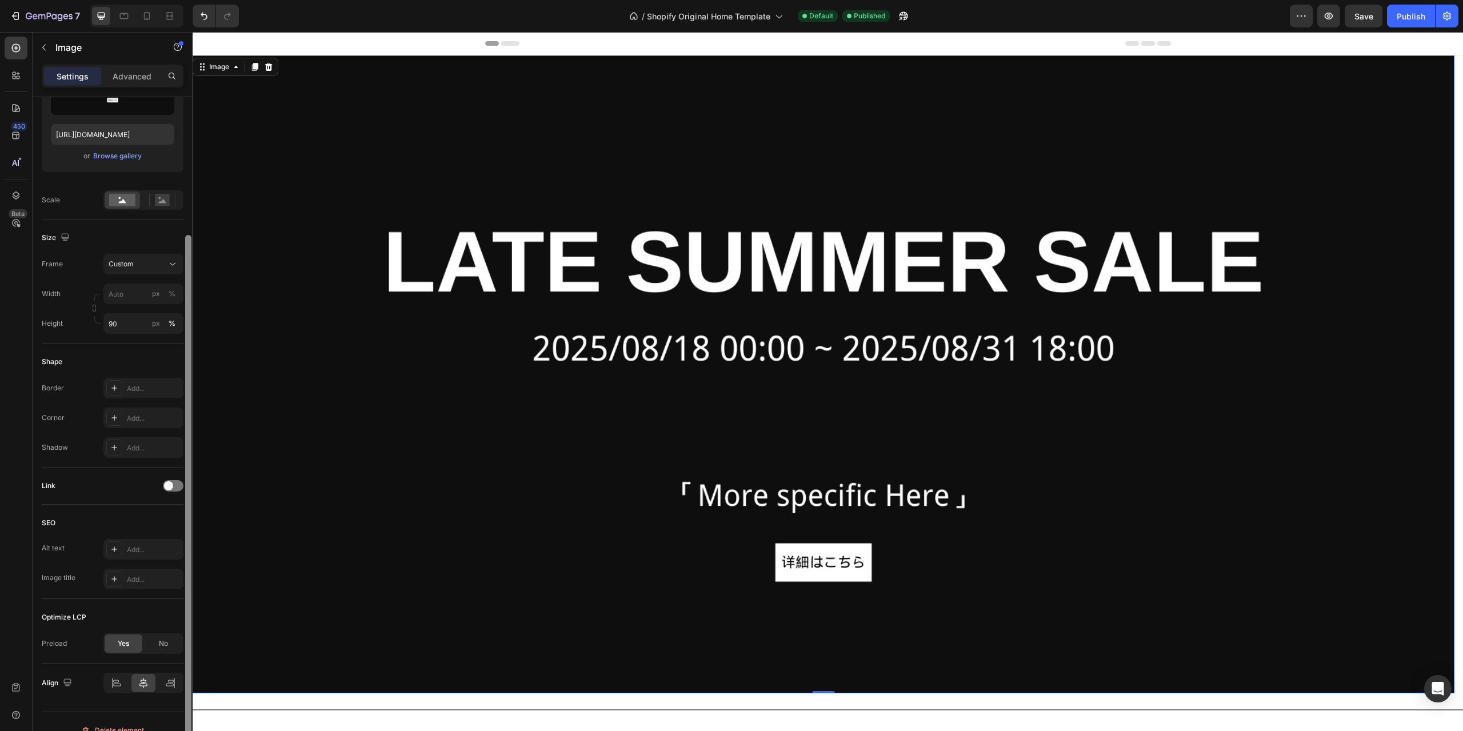
drag, startPoint x: 193, startPoint y: 546, endPoint x: 206, endPoint y: 339, distance: 207.3
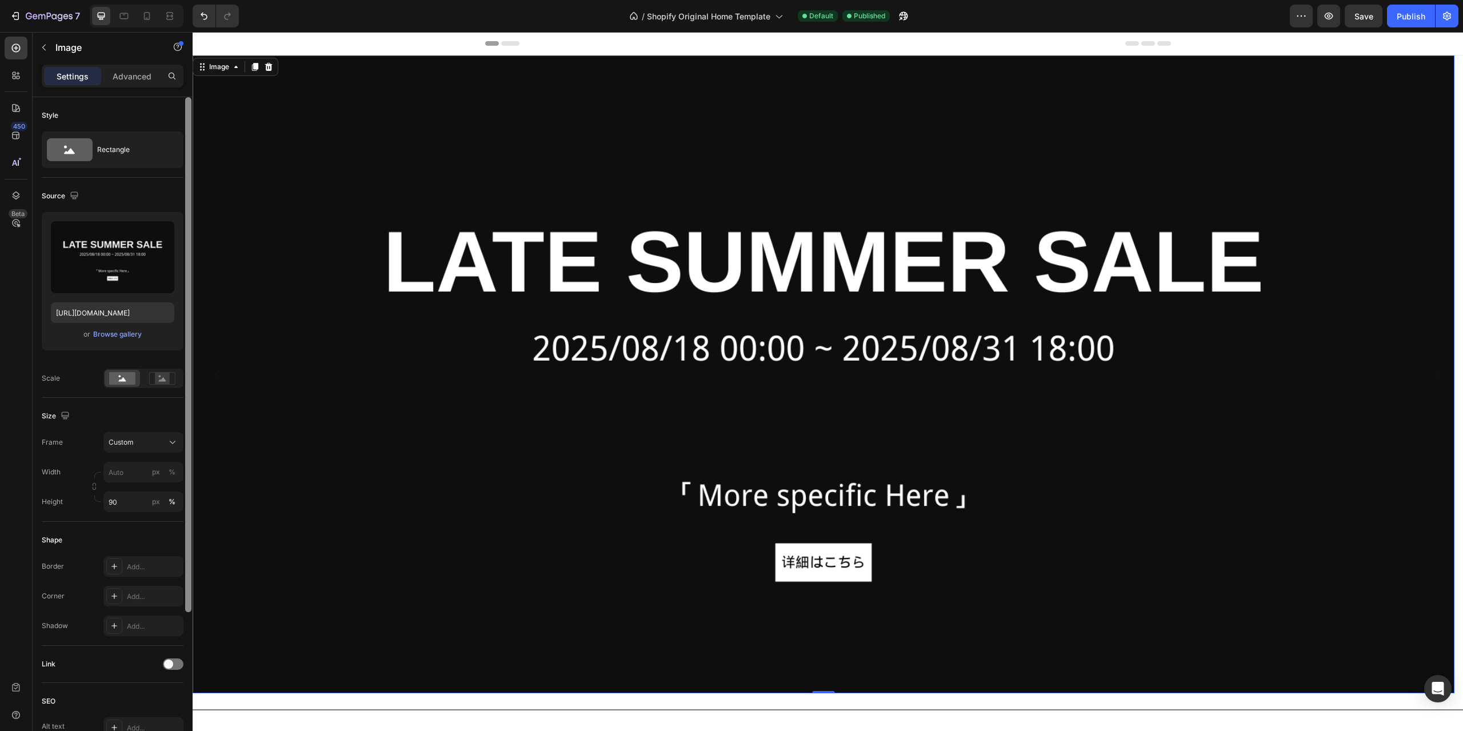
click at [190, 349] on div at bounding box center [188, 354] width 6 height 515
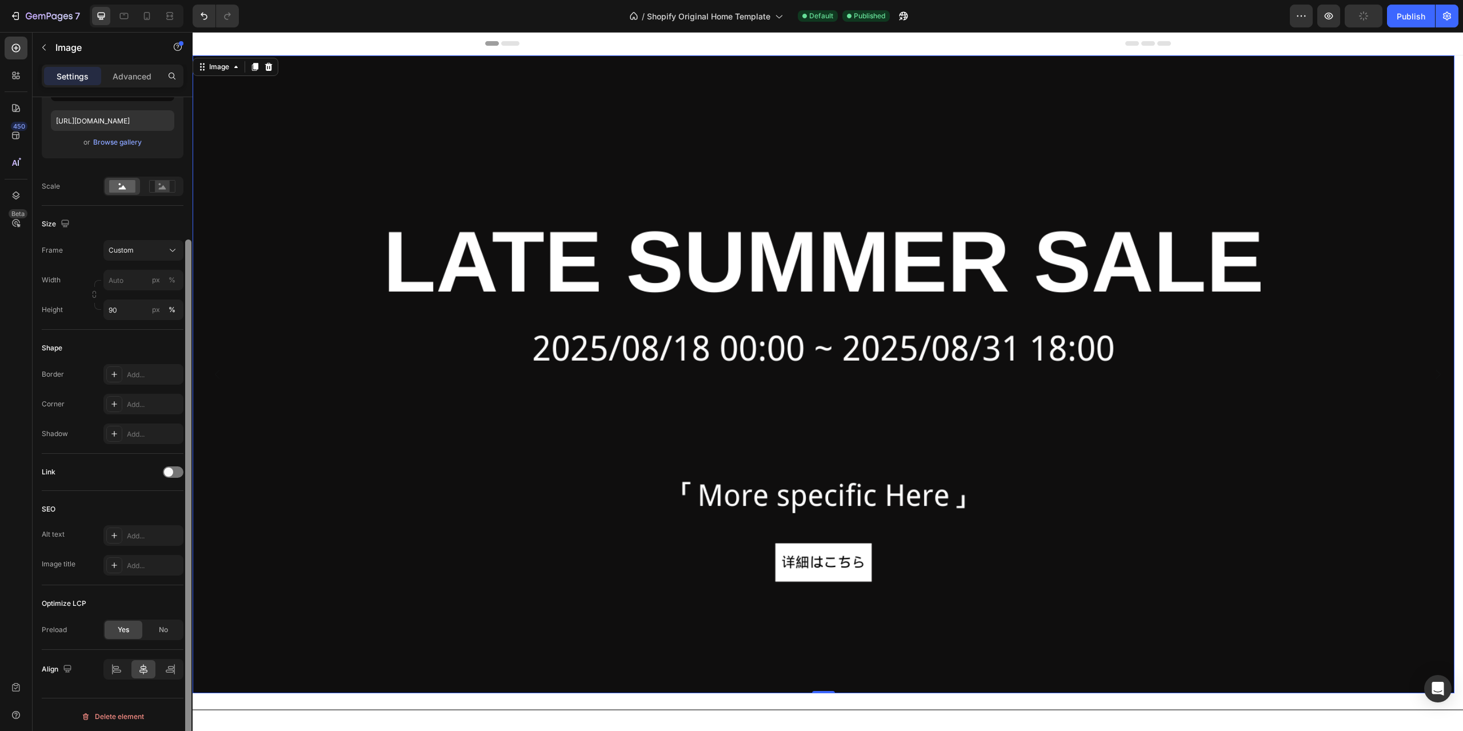
scroll to position [195, 0]
drag, startPoint x: 189, startPoint y: 479, endPoint x: 169, endPoint y: 669, distance: 191.4
click at [169, 669] on div "Style Rectangle Source Upload Image [URL][DOMAIN_NAME] or Browse gallery Scale …" at bounding box center [113, 430] width 160 height 666
click at [169, 469] on span at bounding box center [168, 468] width 9 height 9
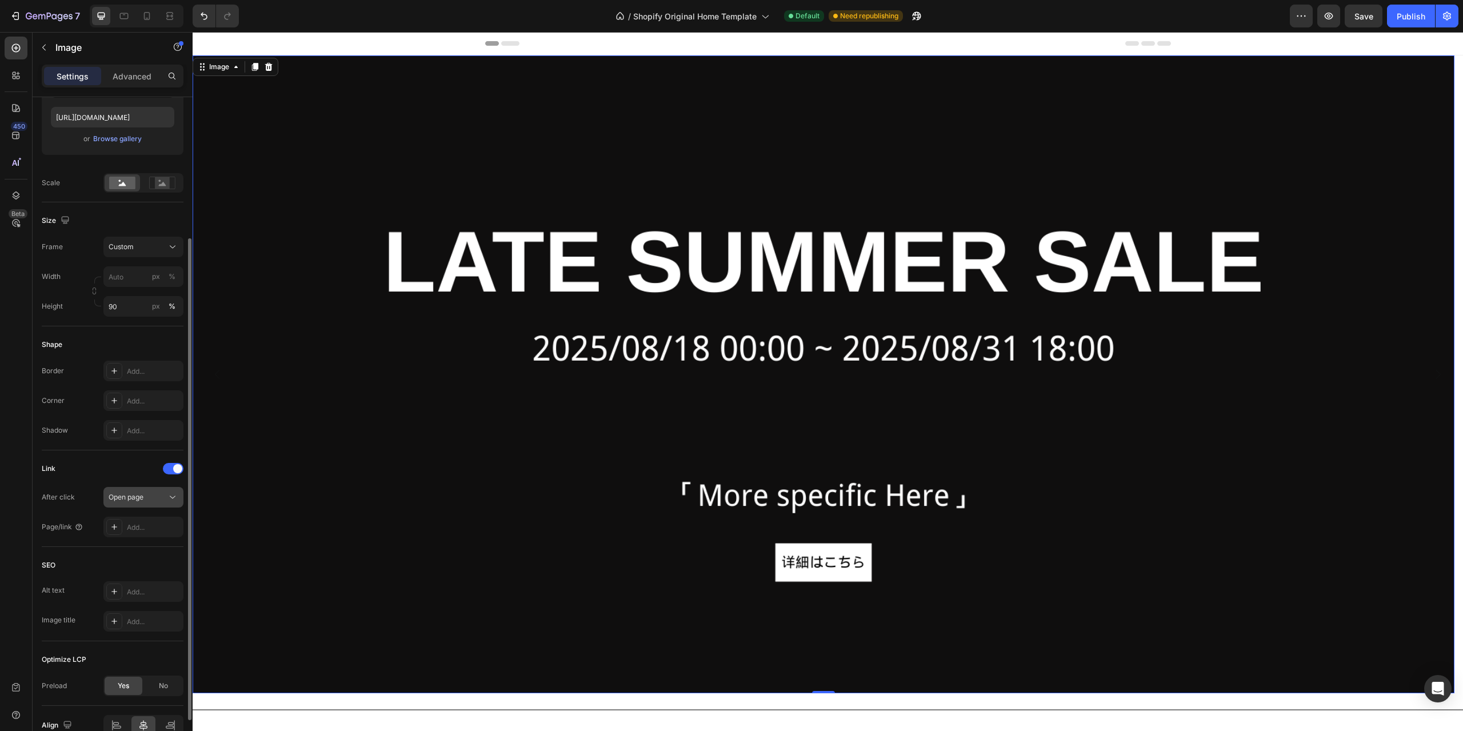
click at [165, 493] on div "Open page" at bounding box center [138, 497] width 58 height 10
click at [166, 496] on div "Open page" at bounding box center [138, 497] width 58 height 10
click at [153, 526] on div "Add..." at bounding box center [154, 527] width 54 height 10
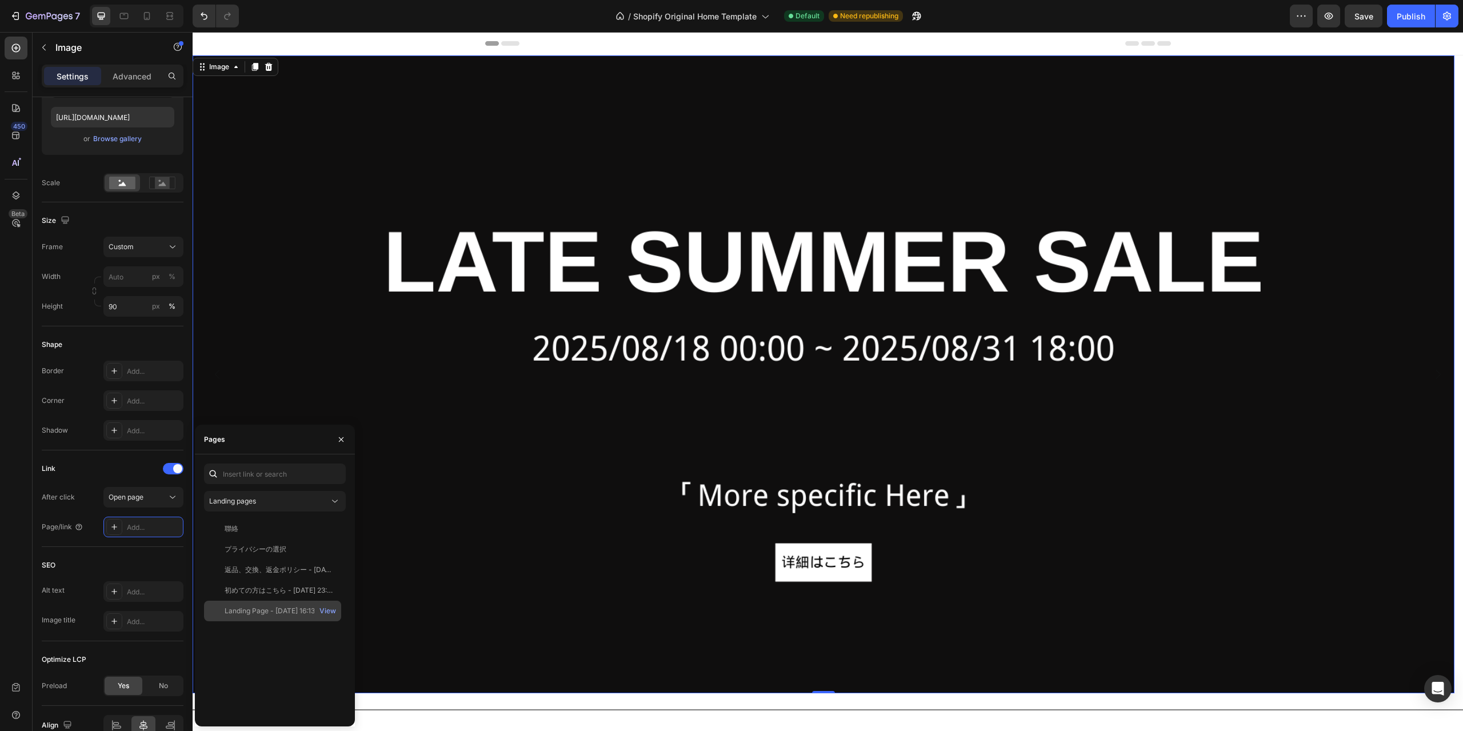
click at [287, 613] on div "Landing Page - [DATE] 16:13:12" at bounding box center [274, 611] width 99 height 10
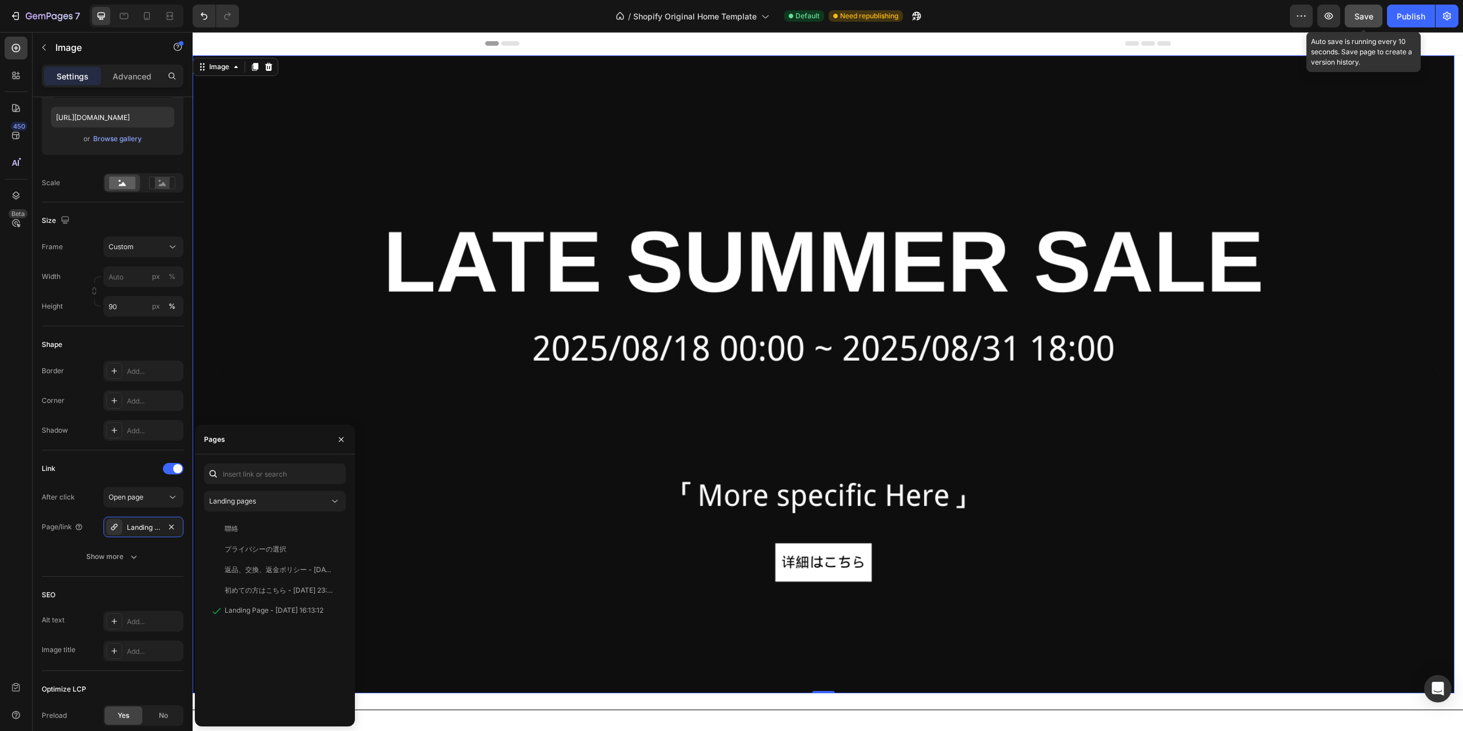
click at [1370, 16] on span "Save" at bounding box center [1364, 16] width 19 height 10
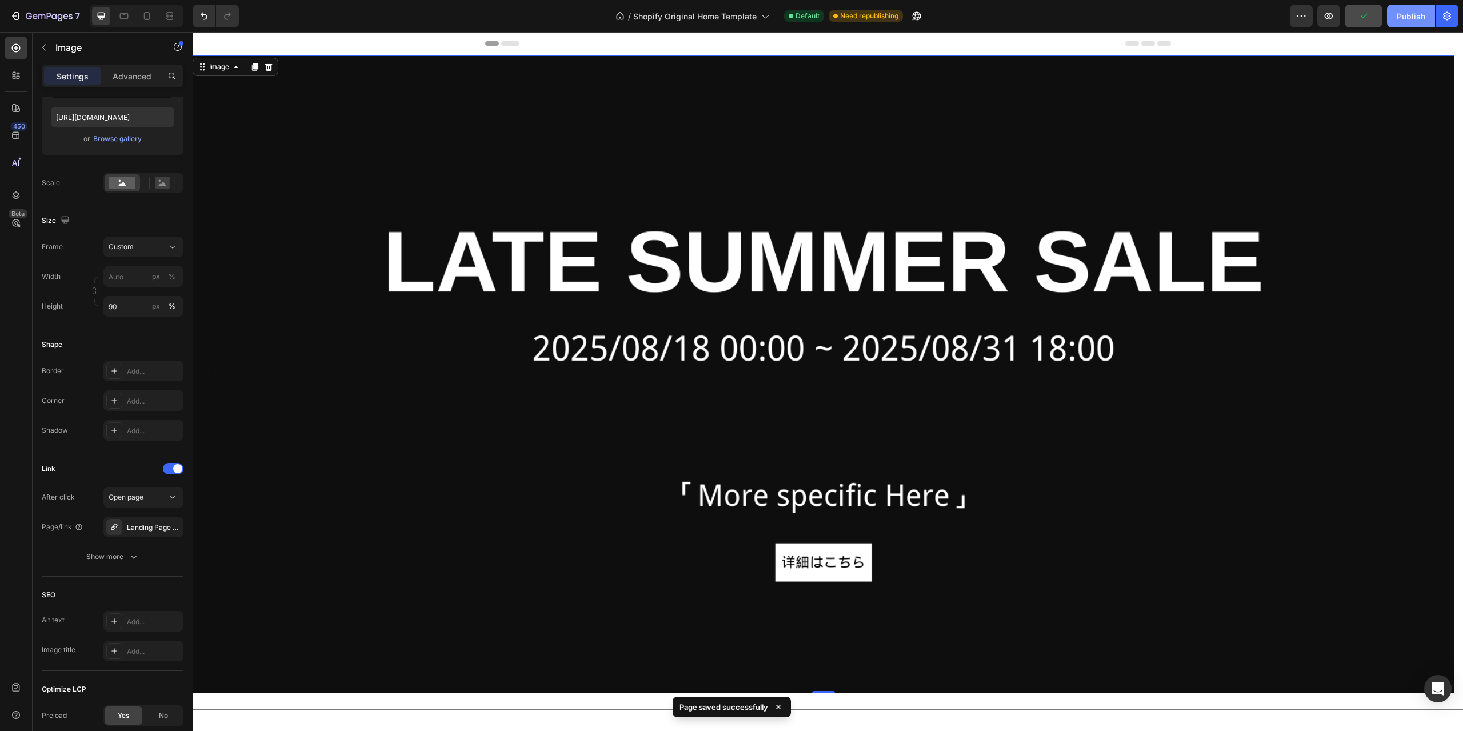
click at [1407, 16] on div "Publish" at bounding box center [1411, 16] width 29 height 12
